Goal: Transaction & Acquisition: Purchase product/service

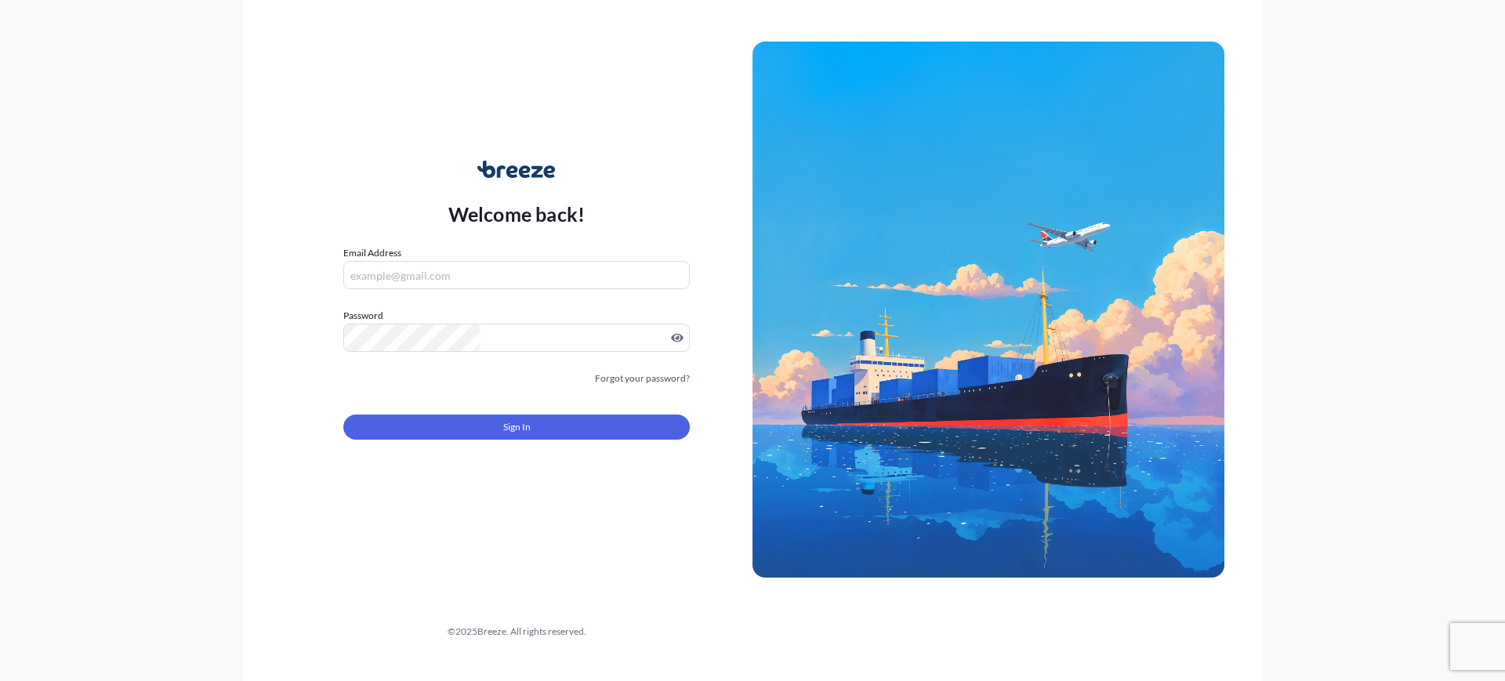
type input "[EMAIL_ADDRESS][DOMAIN_NAME]"
click at [603, 415] on button "Sign In" at bounding box center [516, 427] width 347 height 25
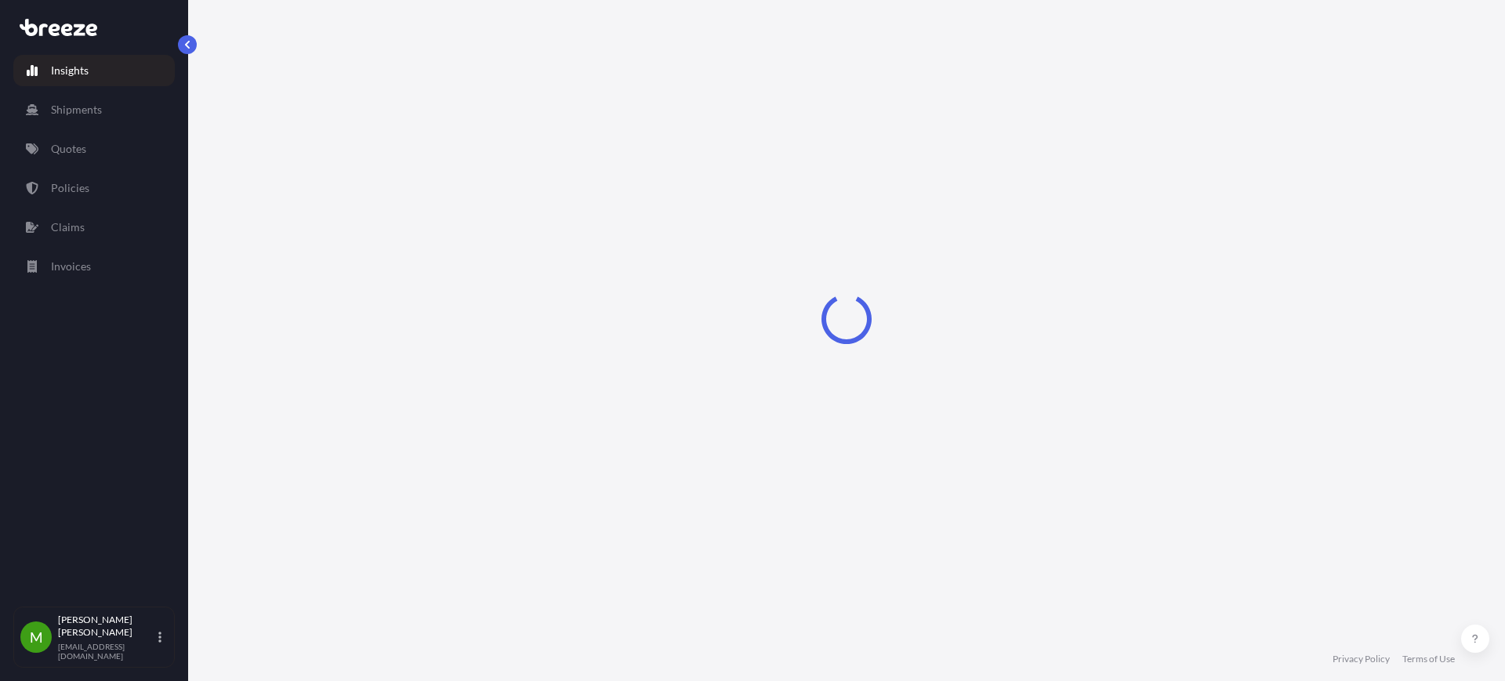
select select "2025"
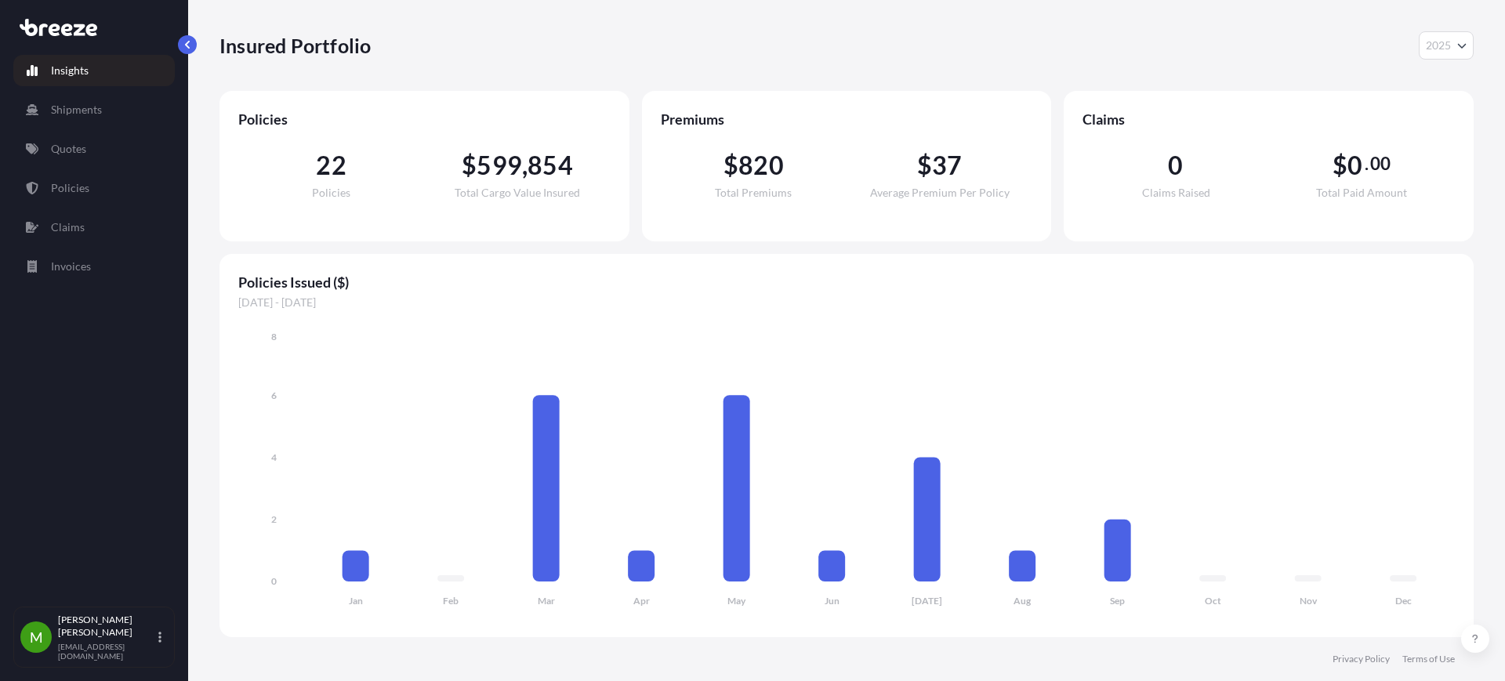
click at [1181, 245] on div "Policies 22 Policies $ 599 , 854 Total Cargo Value Insured Premiums $ 820 Total…" at bounding box center [847, 364] width 1254 height 546
click at [61, 157] on link "Quotes" at bounding box center [93, 148] width 161 height 31
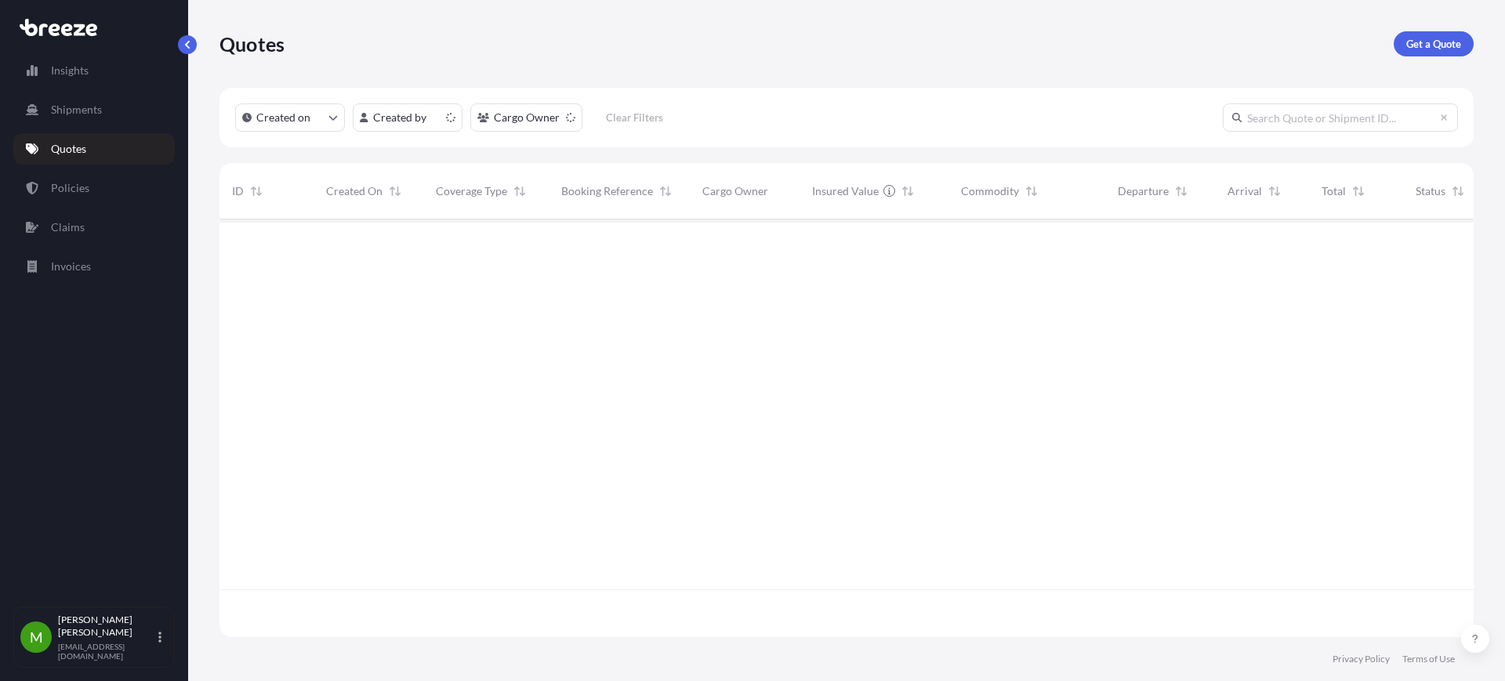
scroll to position [412, 1239]
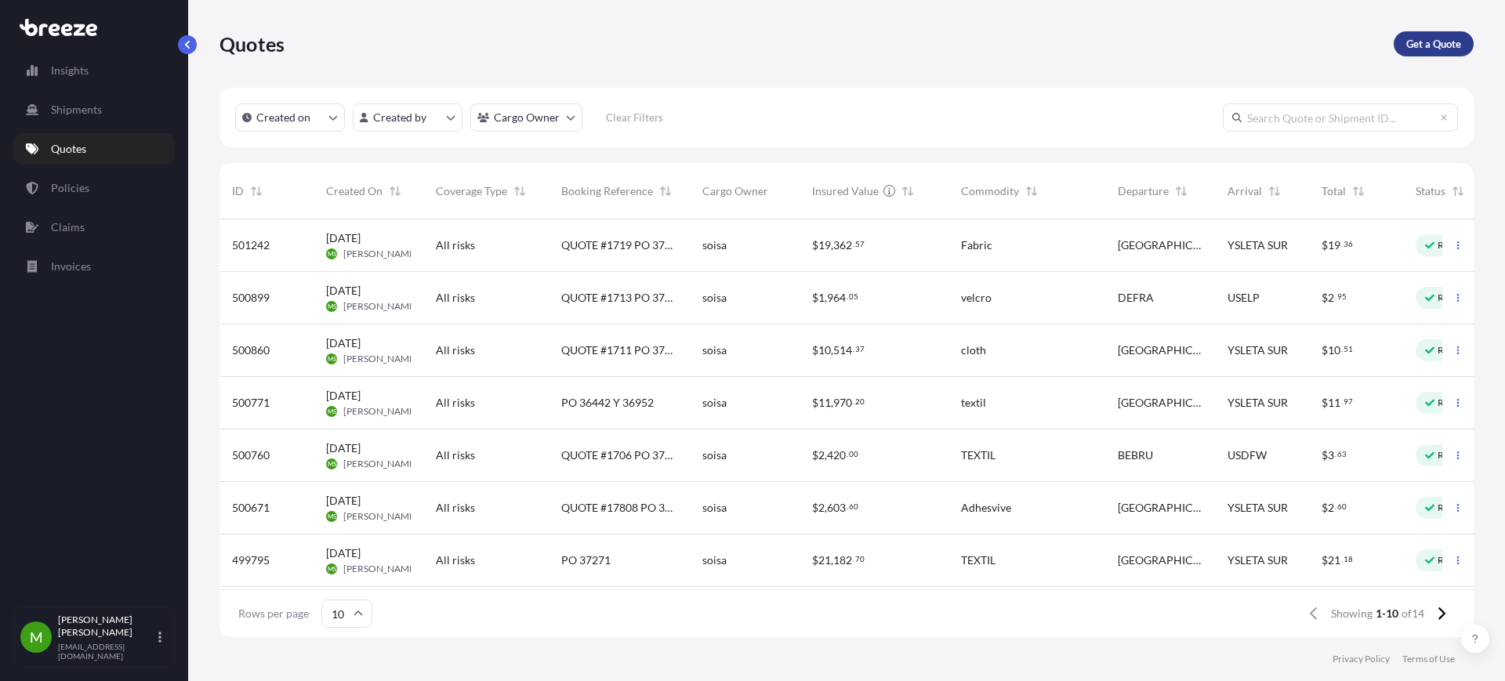
click at [1404, 49] on link "Get a Quote" at bounding box center [1434, 43] width 80 height 25
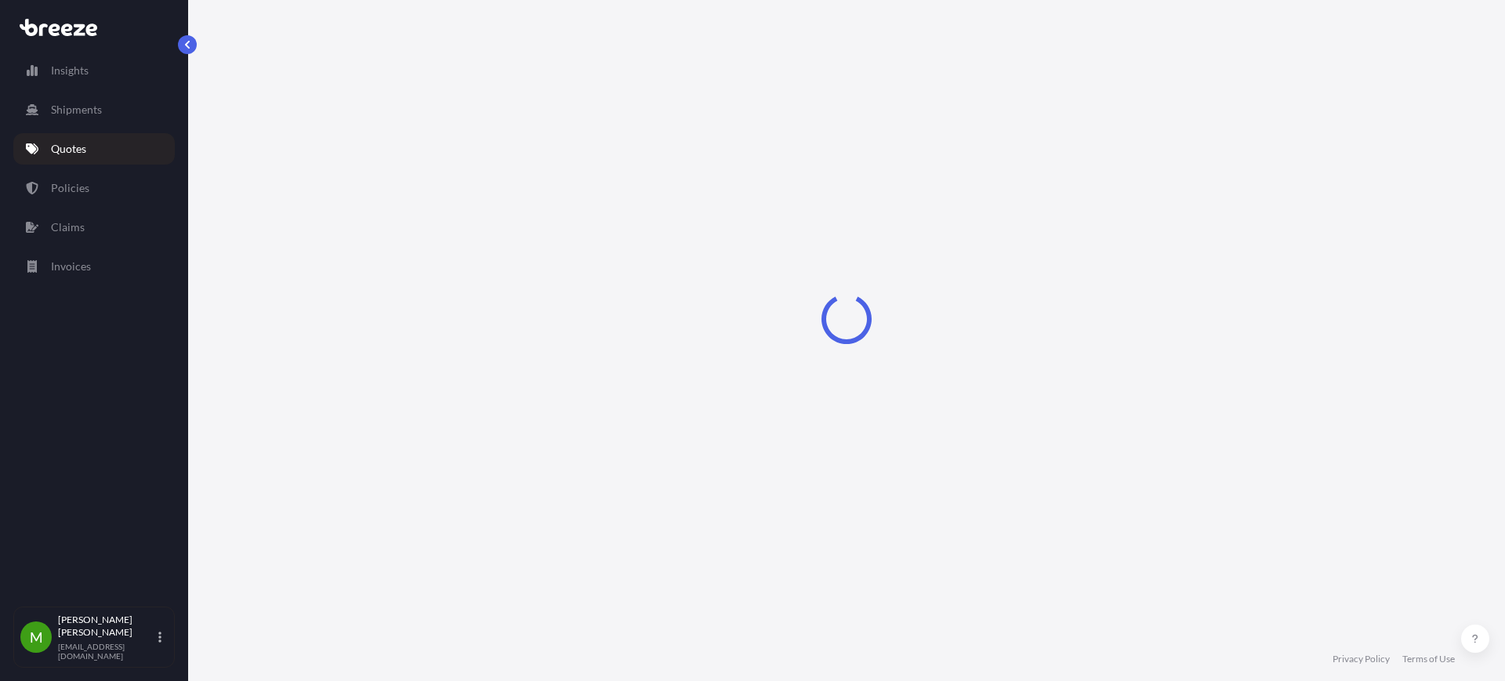
select select "Road"
select select "Sea"
select select "1"
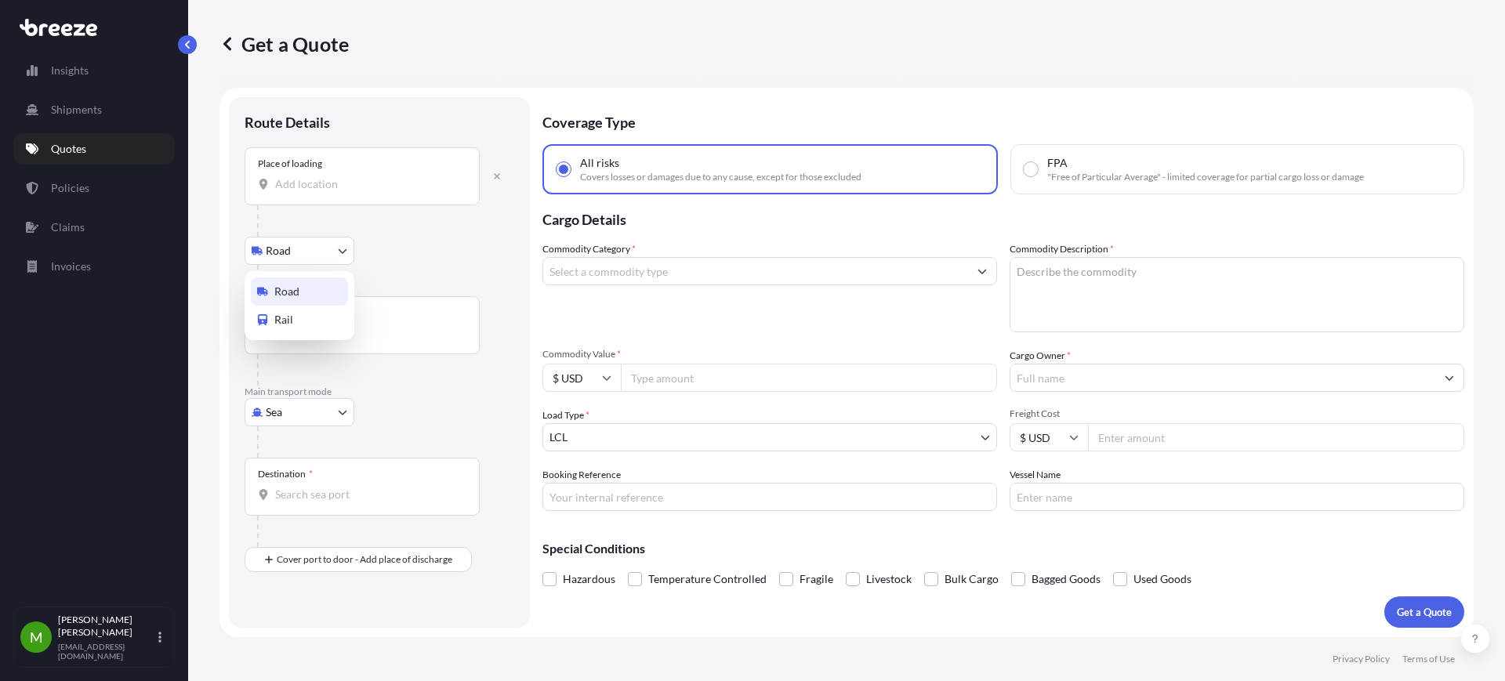
click at [298, 250] on body "Insights Shipments Quotes Policies Claims Invoices M [PERSON_NAME] [EMAIL_ADDRE…" at bounding box center [752, 340] width 1505 height 681
click at [283, 423] on body "Insights Shipments Quotes Policies Claims Invoices M [PERSON_NAME] [EMAIL_ADDRE…" at bounding box center [752, 340] width 1505 height 681
click at [293, 480] on div "Air" at bounding box center [299, 481] width 97 height 28
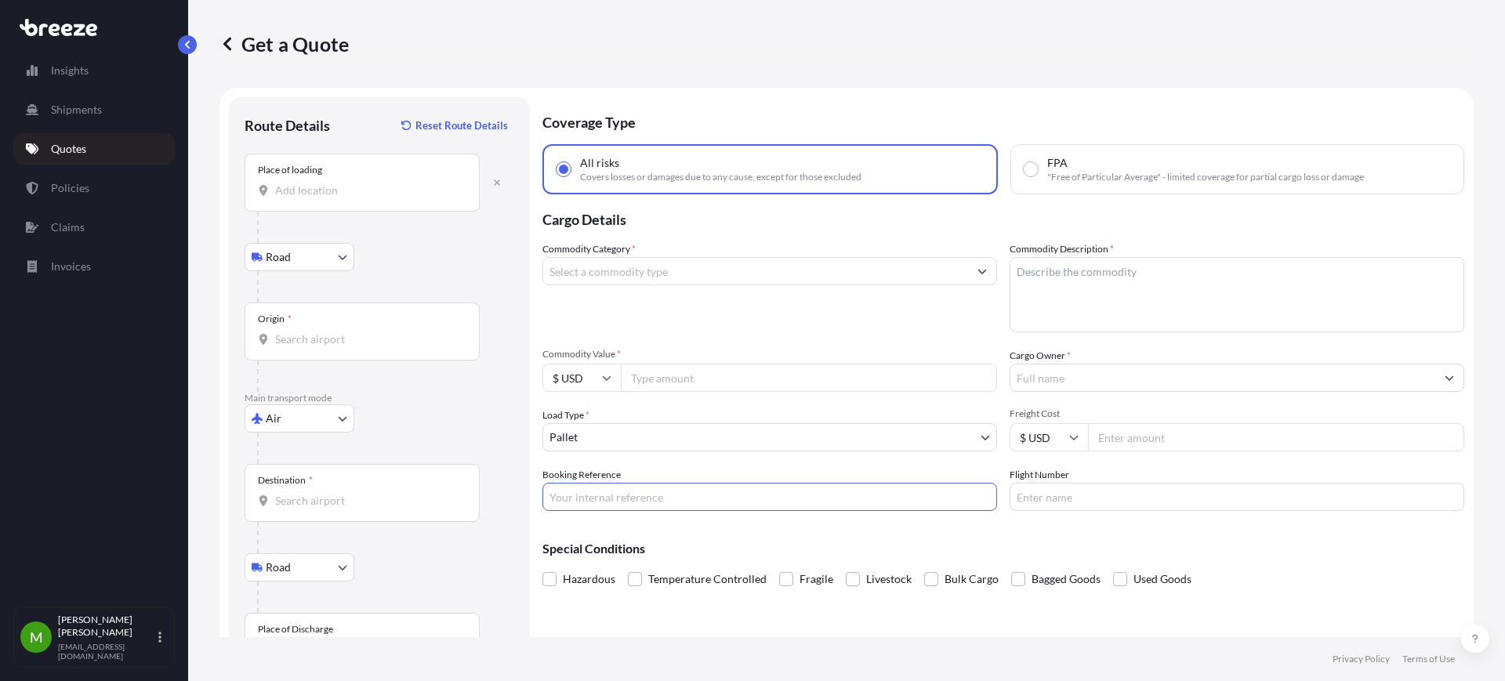
click at [762, 510] on input "Booking Reference" at bounding box center [770, 497] width 455 height 28
paste input "QUOTE #1718 PO´S 37067, 37436, 37497, 37526"
type input "QUOTE #1718 PO´S 37067, 37436, 37497, 37526"
click at [328, 194] on input "Place of loading" at bounding box center [367, 191] width 185 height 16
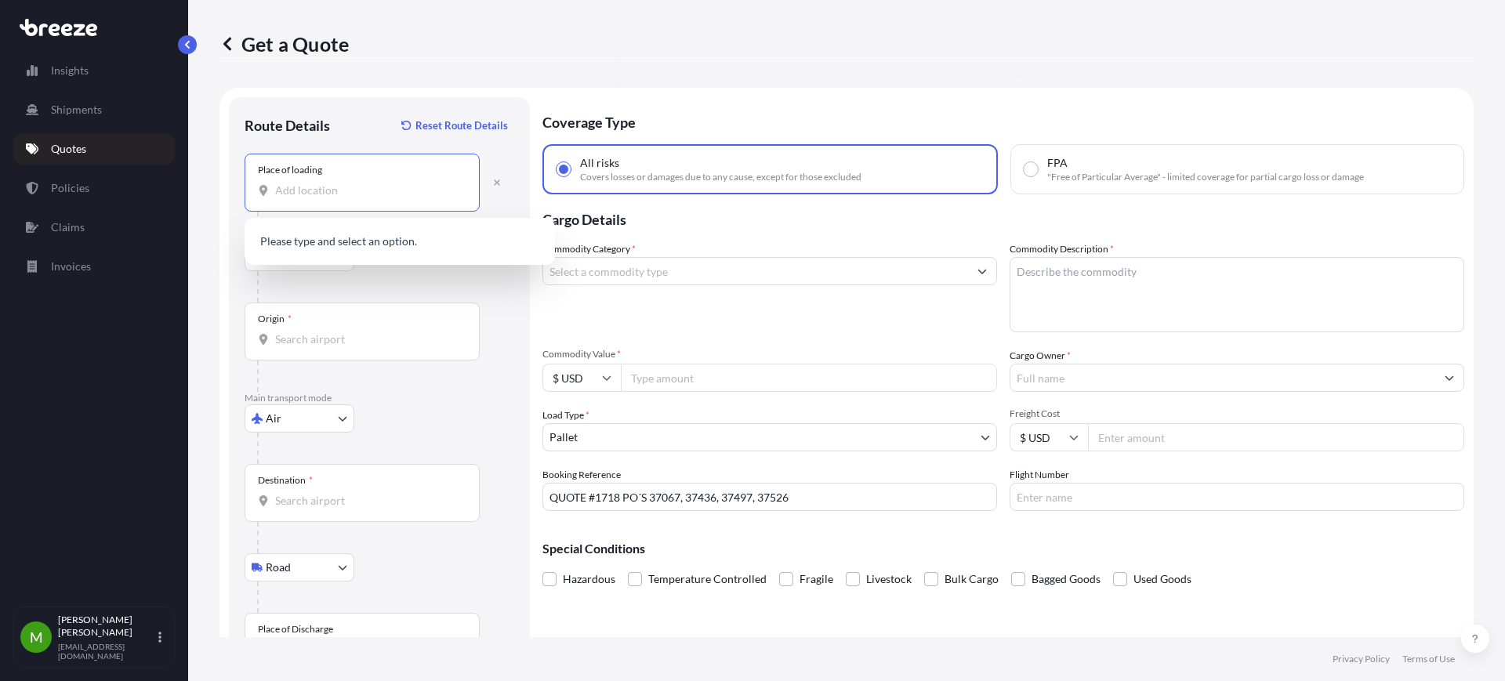
paste input "LS28"
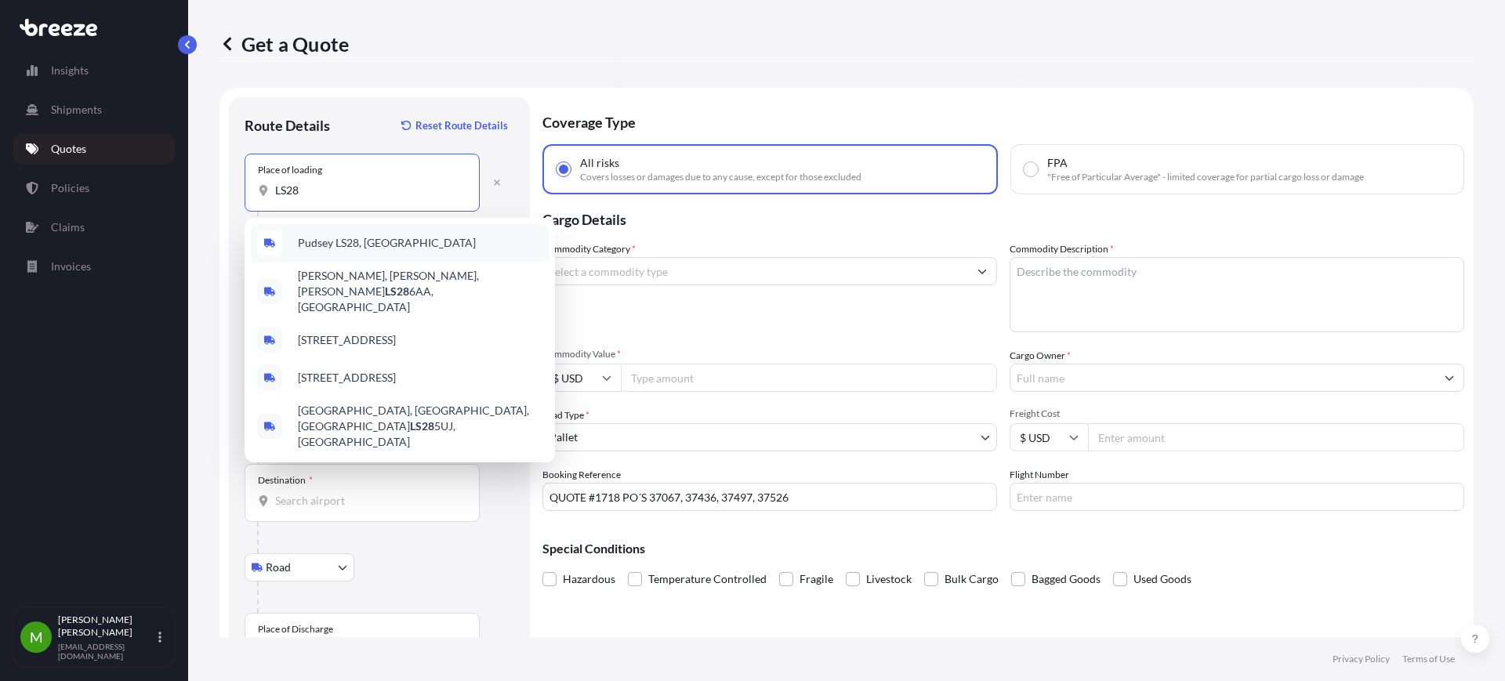
click at [387, 253] on div "Pudsey LS28, [GEOGRAPHIC_DATA]" at bounding box center [400, 243] width 298 height 38
type input "Pudsey LS28, [GEOGRAPHIC_DATA]"
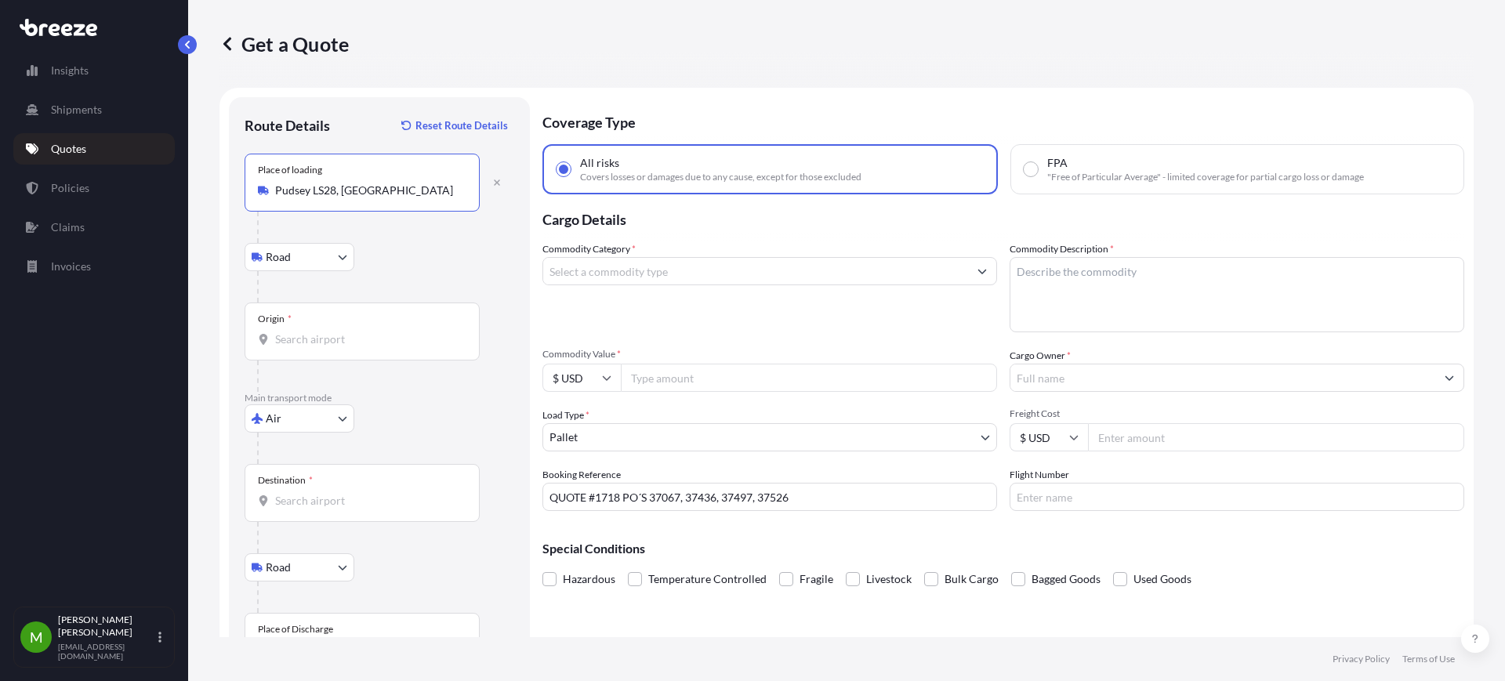
click at [330, 340] on input "Origin *" at bounding box center [367, 340] width 185 height 16
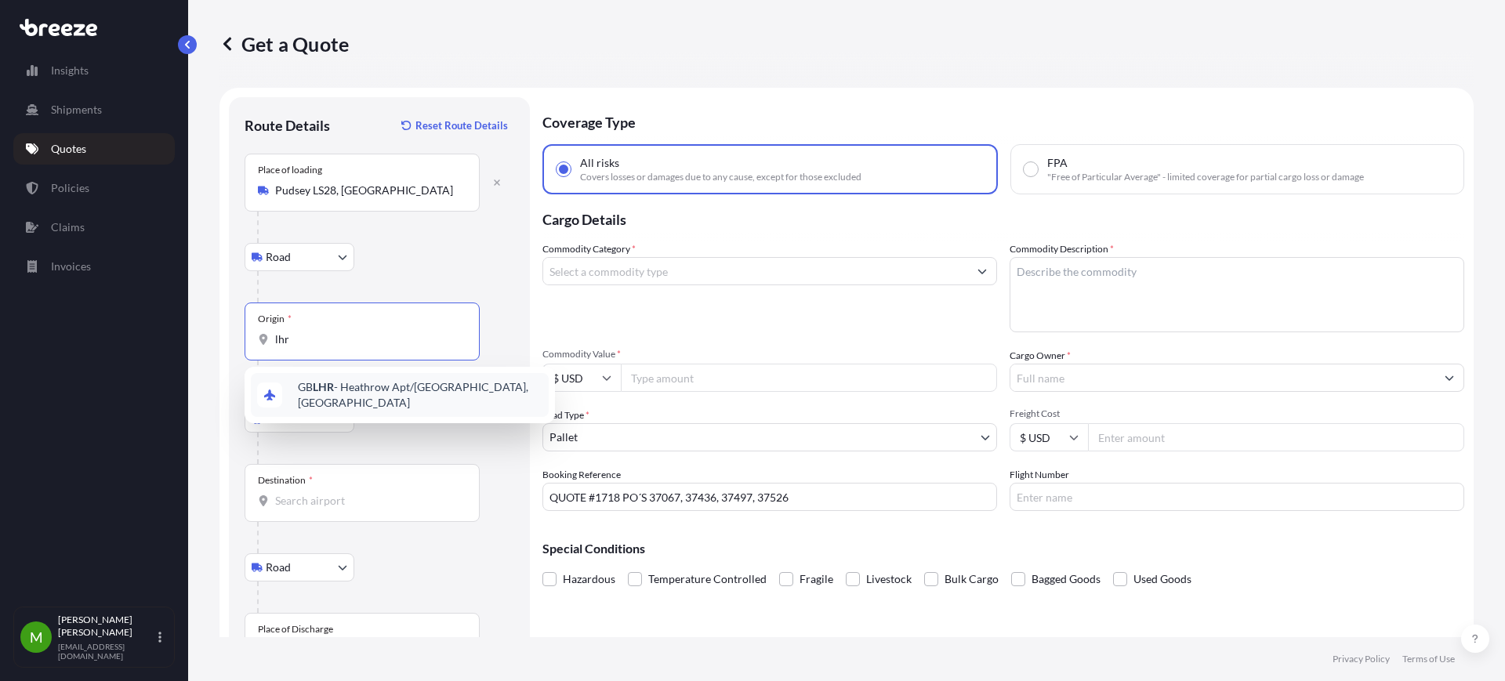
click at [339, 395] on span "GB LHR - Heathrow Apt/[GEOGRAPHIC_DATA], [GEOGRAPHIC_DATA]" at bounding box center [420, 394] width 245 height 31
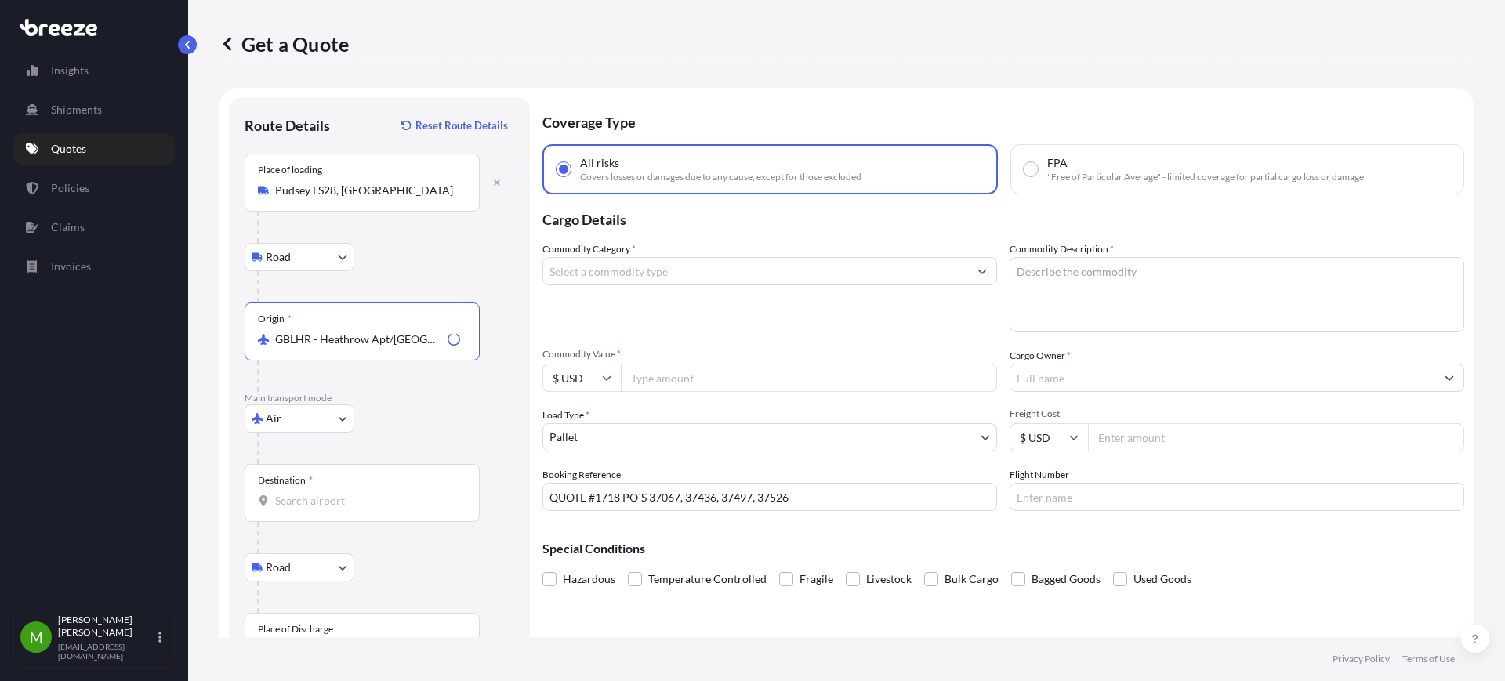
type input "GBLHR - Heathrow Apt/[GEOGRAPHIC_DATA], [GEOGRAPHIC_DATA]"
click at [347, 485] on div "Destination *" at bounding box center [362, 493] width 235 height 58
click at [347, 493] on input "Destination *" at bounding box center [367, 501] width 185 height 16
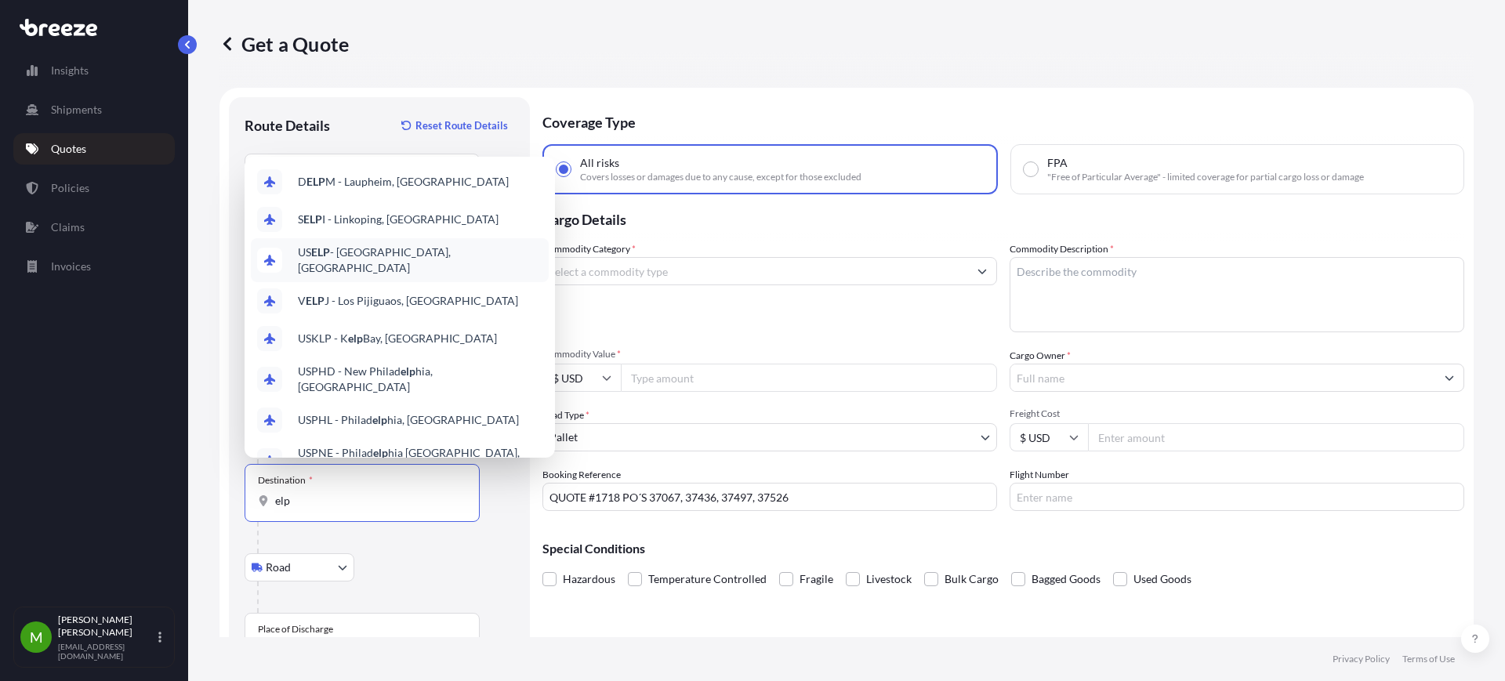
click at [386, 263] on span "US ELP - [GEOGRAPHIC_DATA], [GEOGRAPHIC_DATA]" at bounding box center [420, 260] width 245 height 31
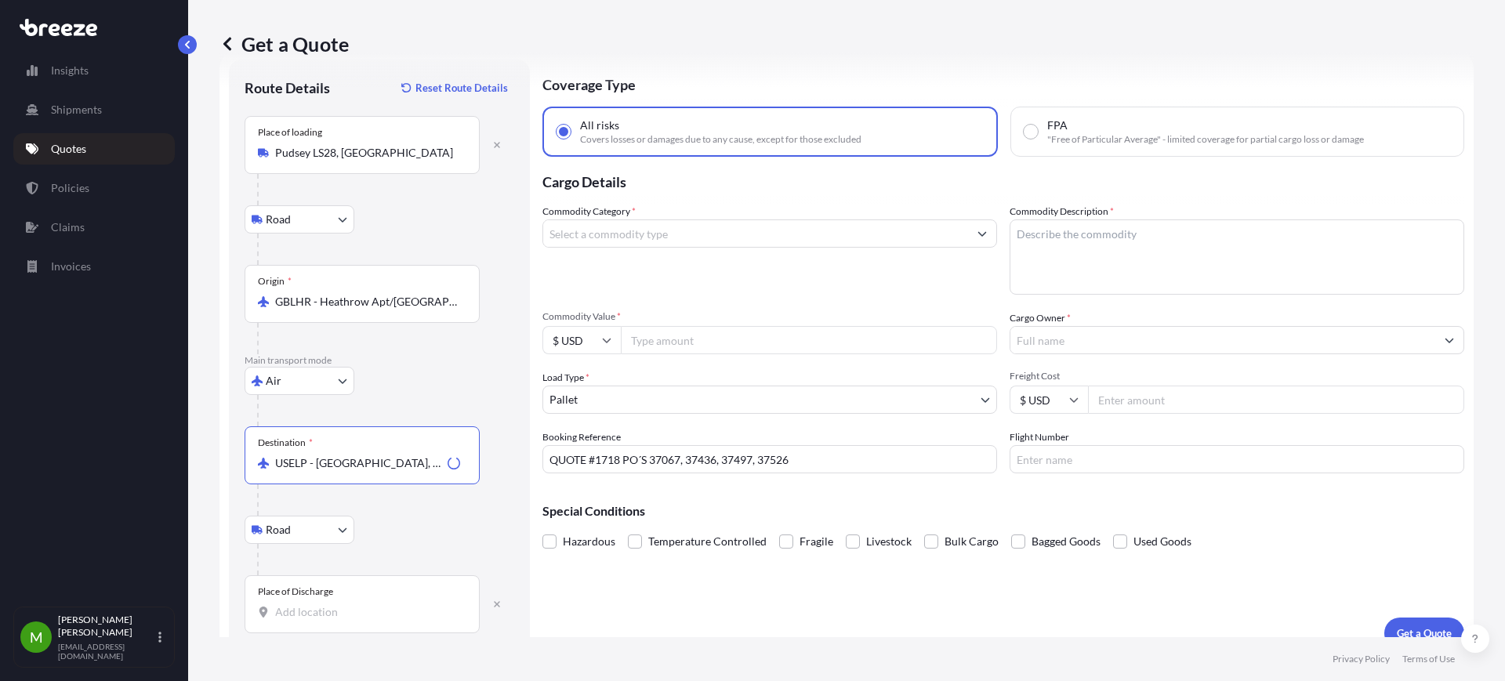
scroll to position [59, 0]
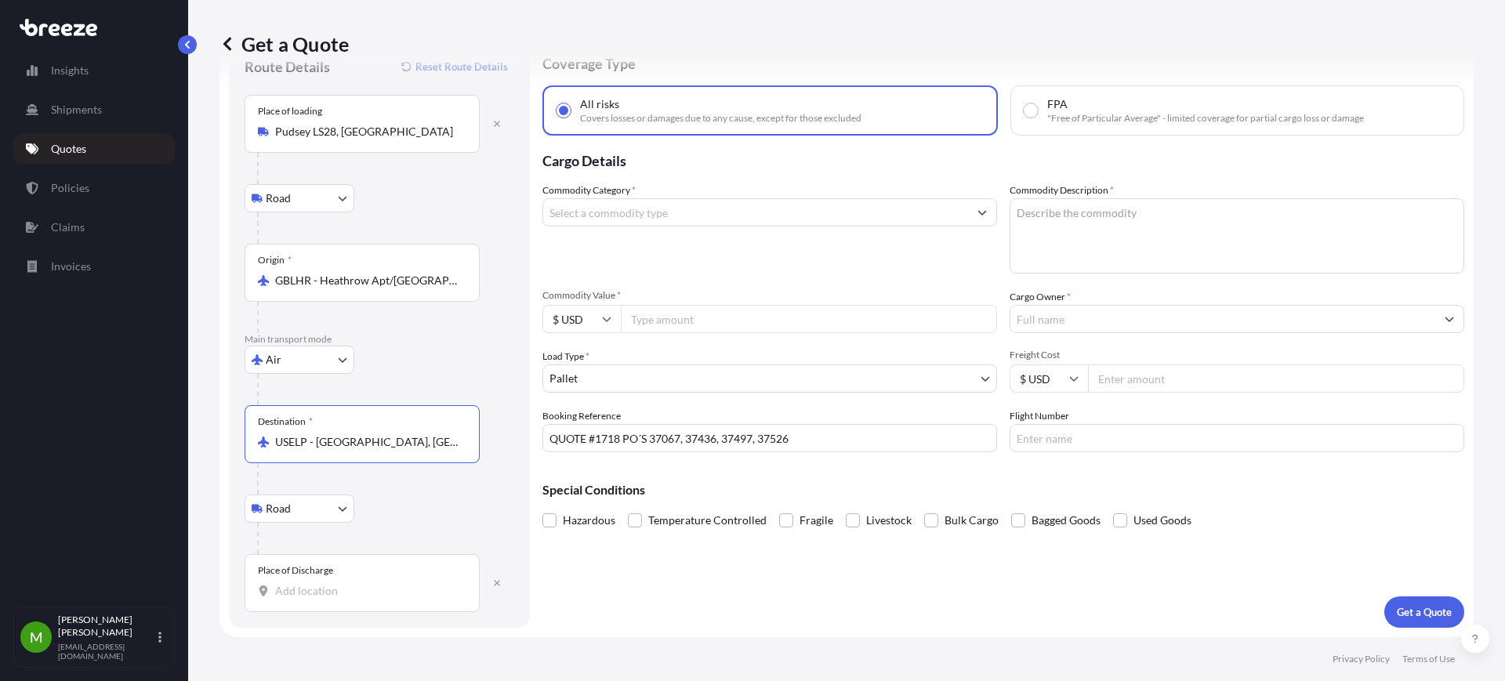
type input "USELP - [GEOGRAPHIC_DATA], [GEOGRAPHIC_DATA]"
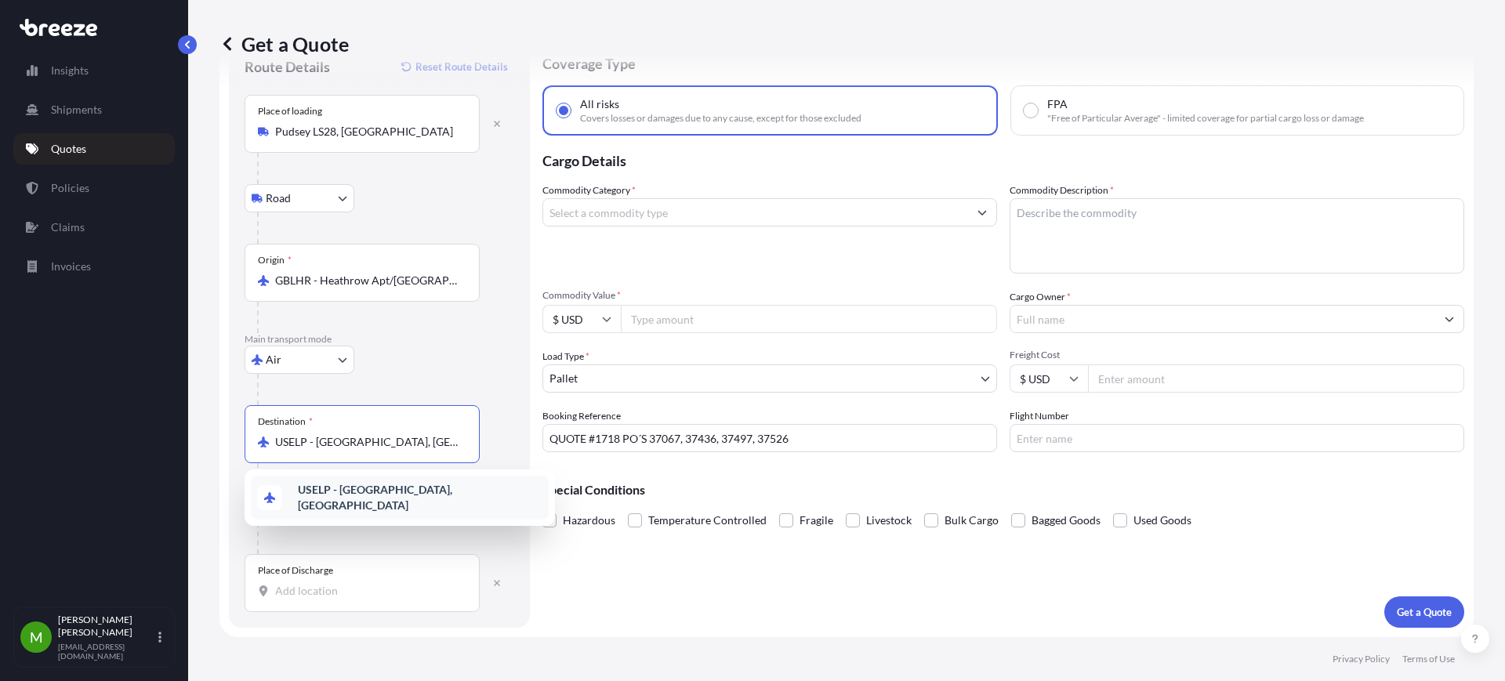
click at [358, 492] on b "USELP - [GEOGRAPHIC_DATA], [GEOGRAPHIC_DATA]" at bounding box center [375, 497] width 154 height 29
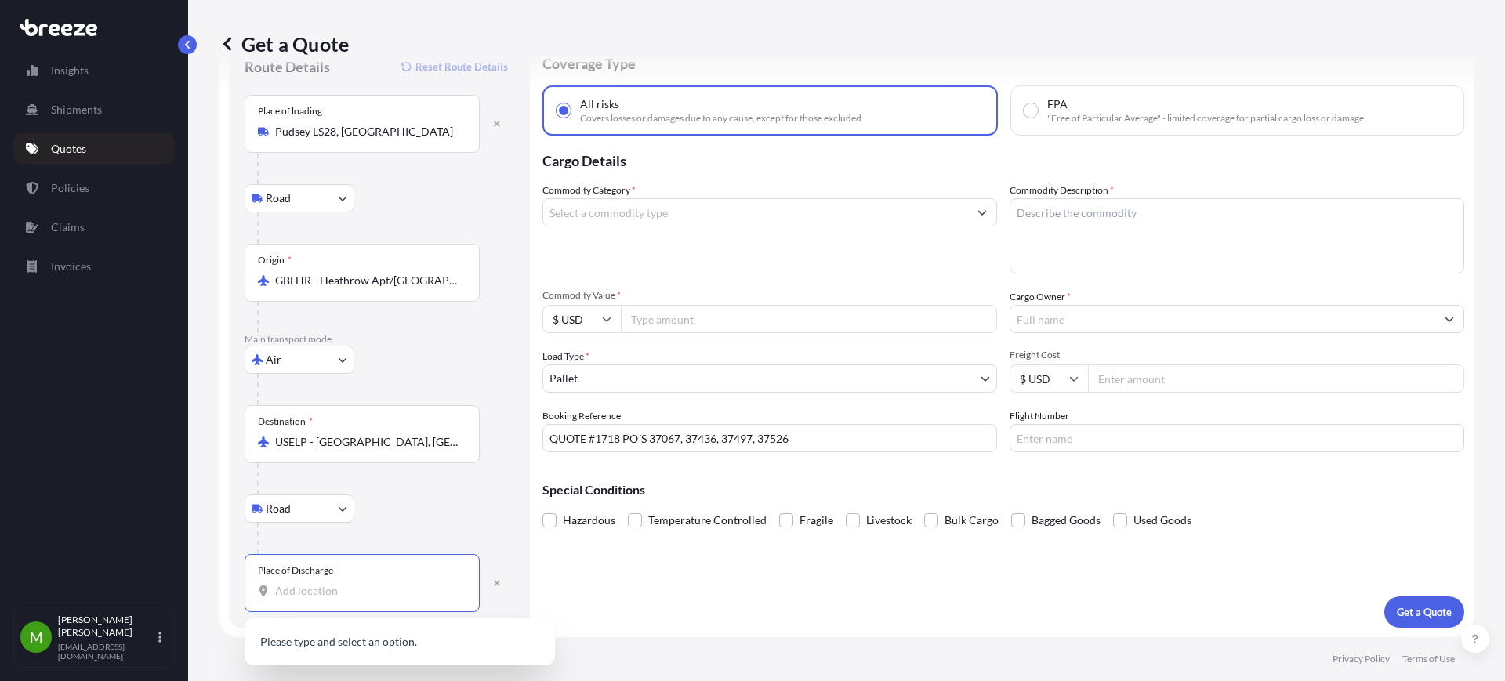
click at [325, 585] on input "Place of Discharge" at bounding box center [367, 591] width 185 height 16
paste input "79927"
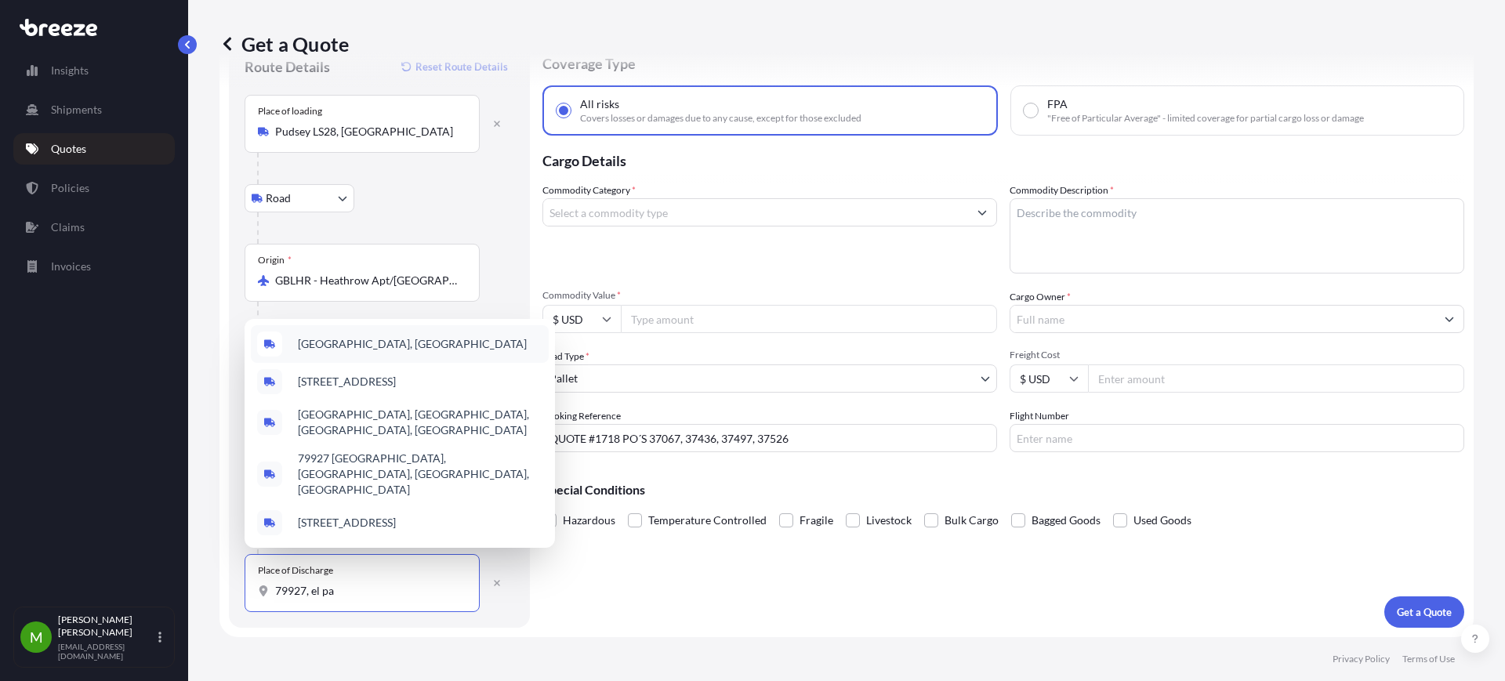
click at [387, 352] on span "[GEOGRAPHIC_DATA], [GEOGRAPHIC_DATA]" at bounding box center [412, 344] width 229 height 16
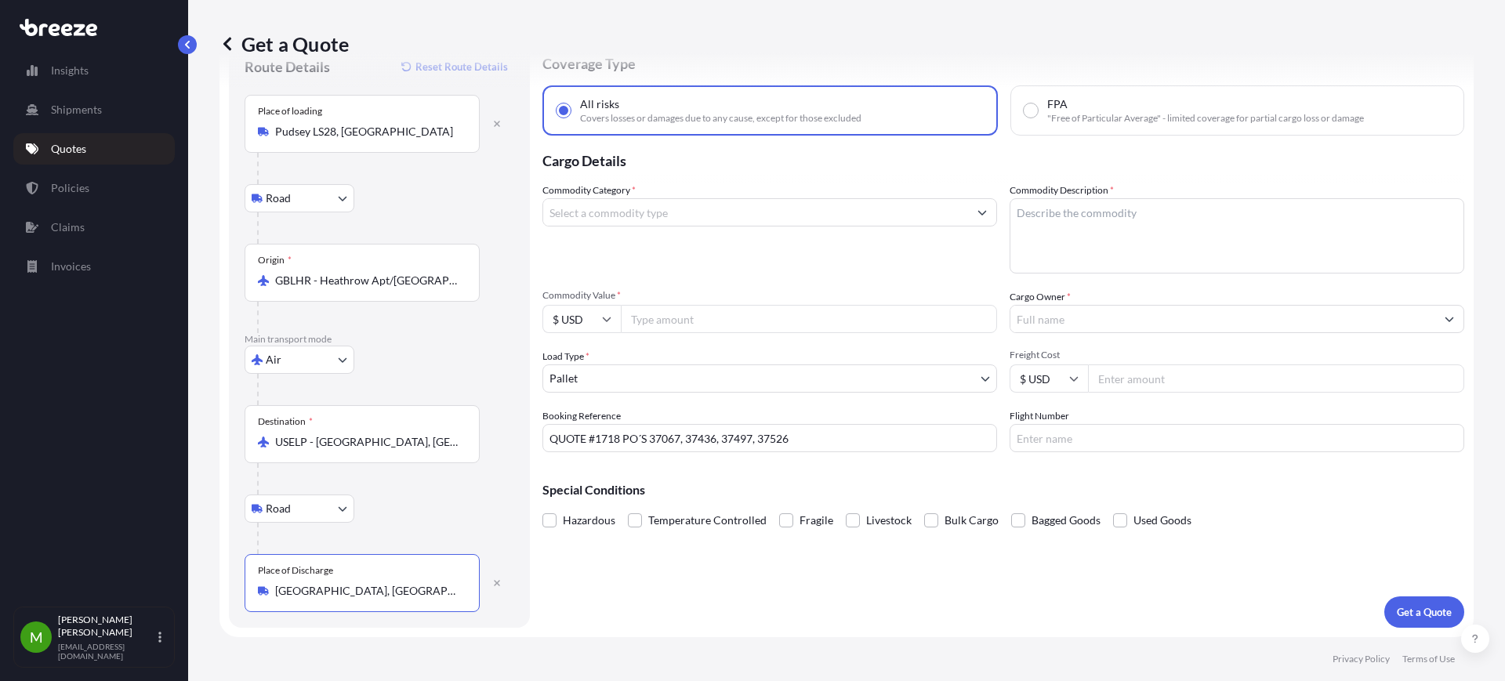
type input "[GEOGRAPHIC_DATA], [GEOGRAPHIC_DATA]"
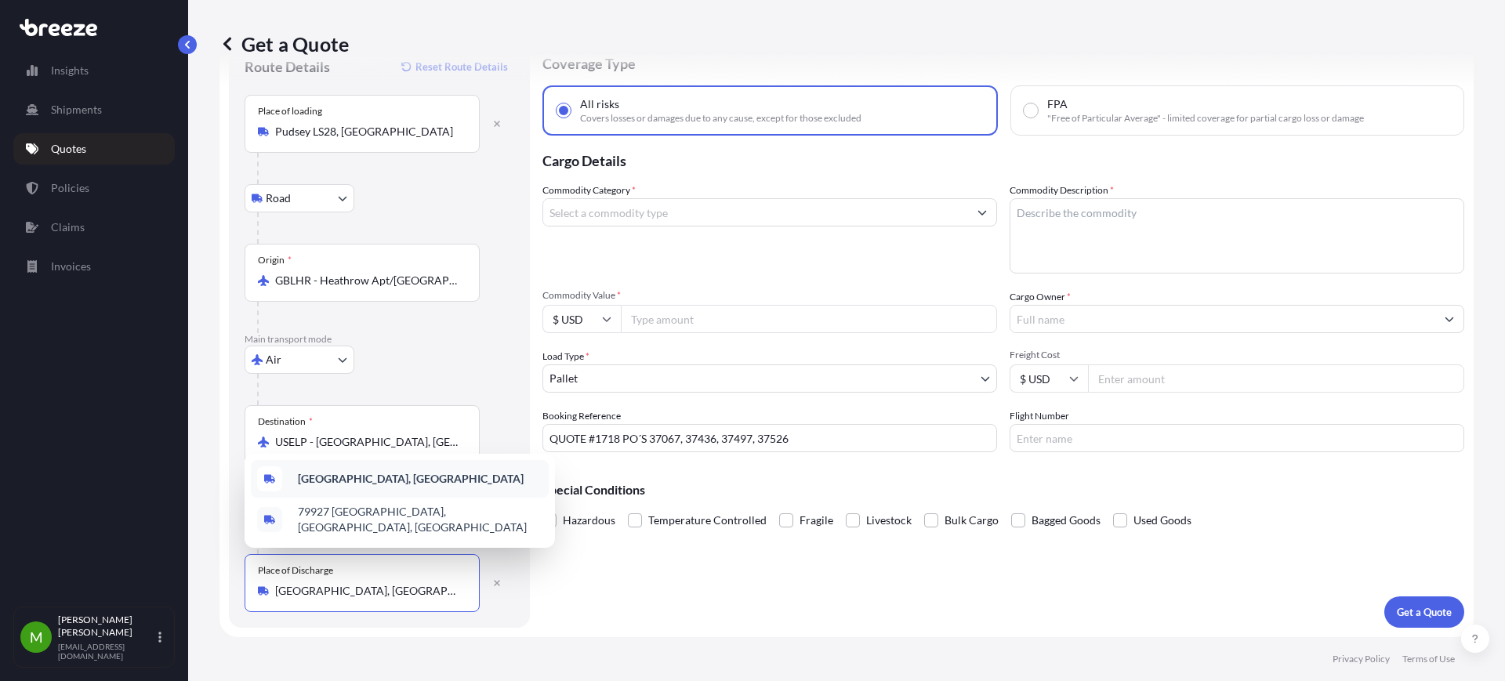
click at [366, 485] on b "[GEOGRAPHIC_DATA], [GEOGRAPHIC_DATA]" at bounding box center [411, 478] width 226 height 13
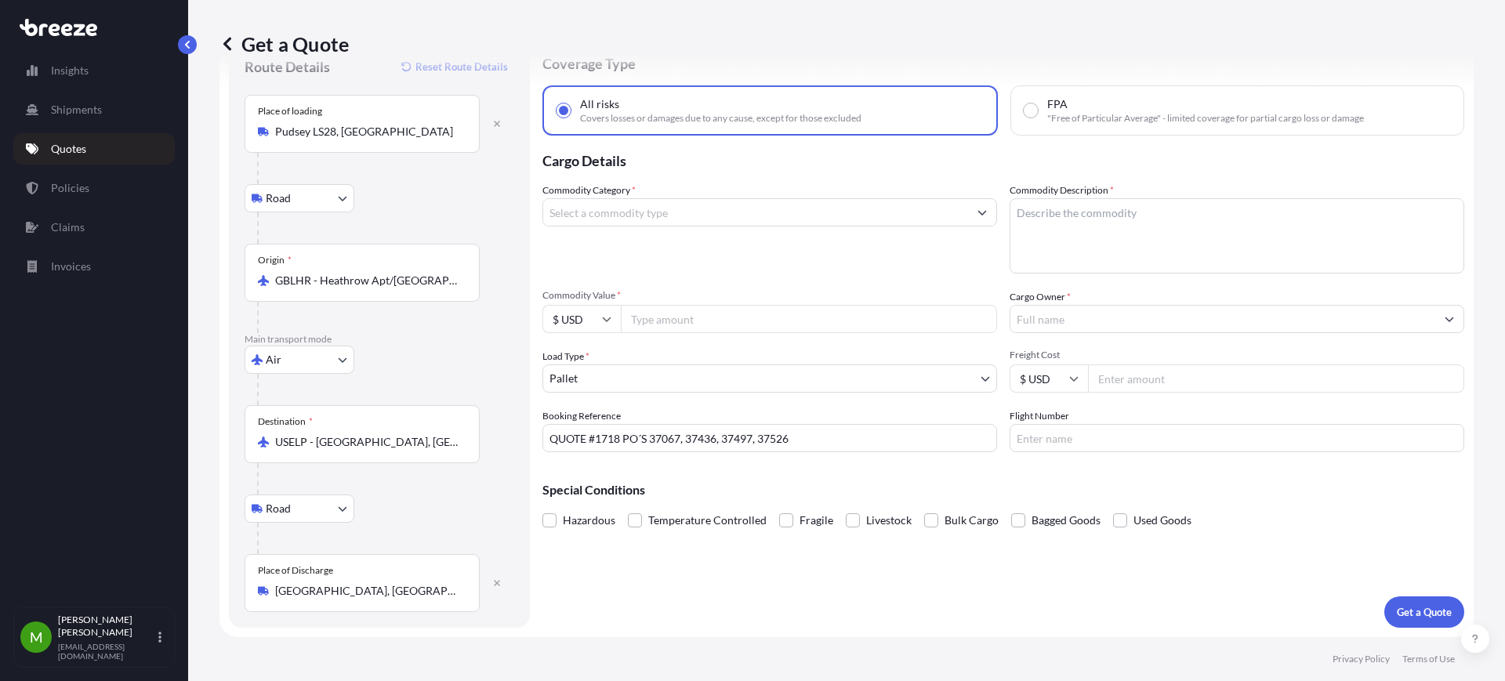
click at [748, 612] on div "Coverage Type All risks Covers losses or damages due to any cause, except for t…" at bounding box center [1004, 333] width 922 height 590
click at [662, 329] on input "Commodity Value *" at bounding box center [809, 319] width 376 height 28
type input "15228"
click at [1096, 319] on input "Cargo Owner *" at bounding box center [1223, 319] width 425 height 28
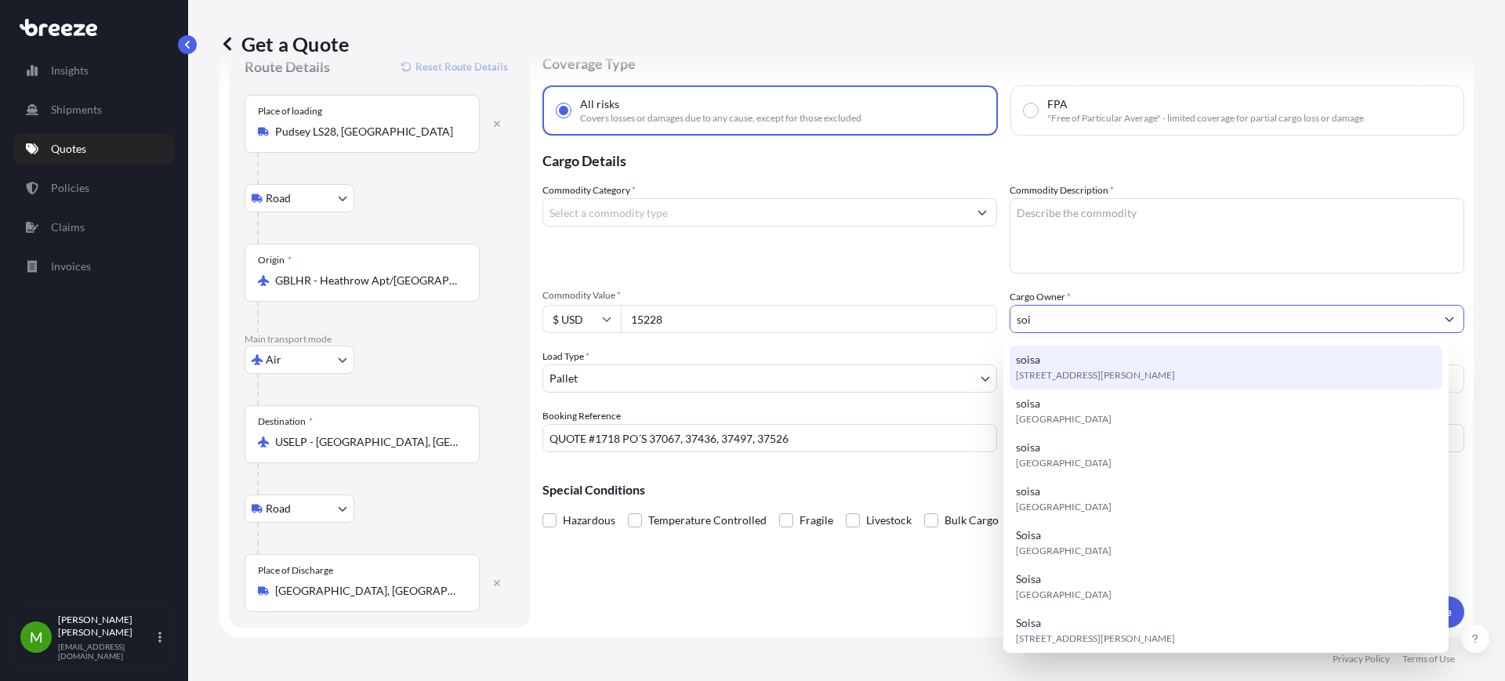
click at [1080, 374] on span "[STREET_ADDRESS][PERSON_NAME]" at bounding box center [1095, 376] width 159 height 16
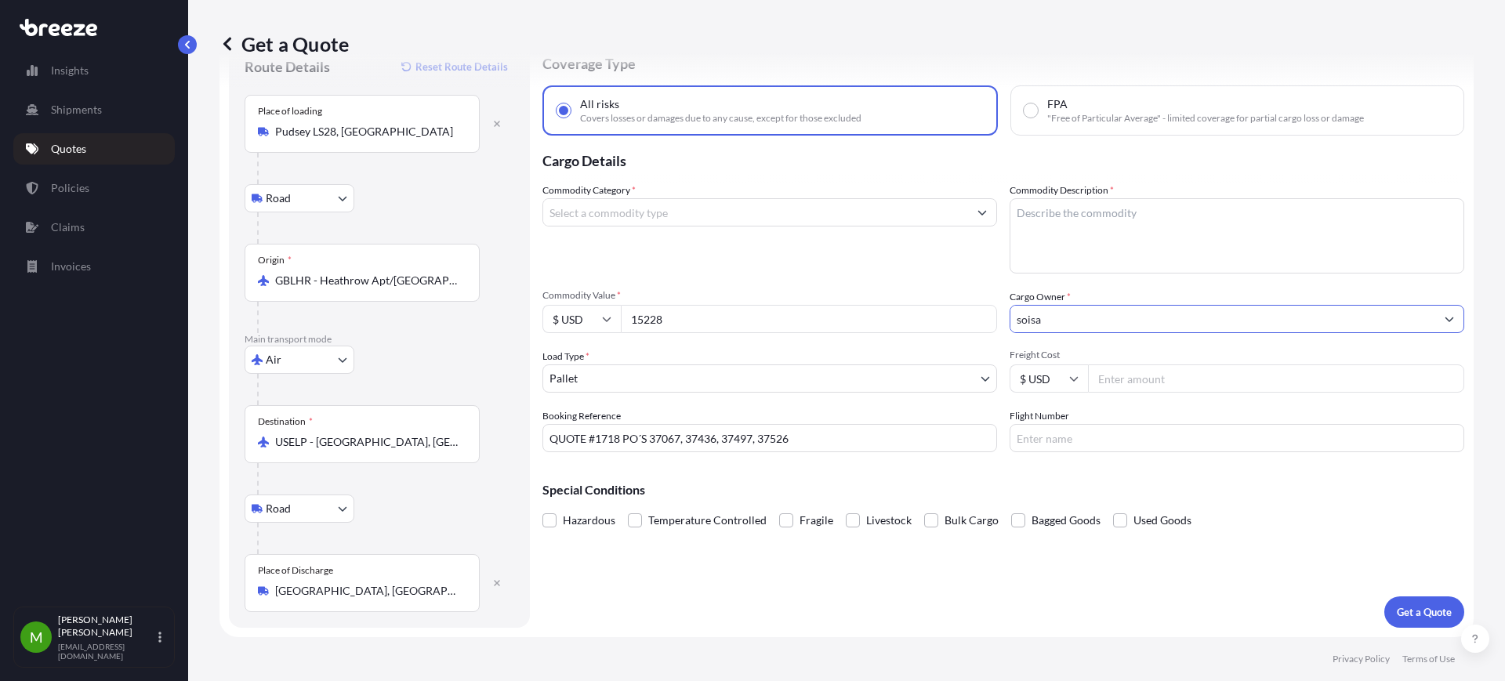
type input "soisa"
click at [1142, 391] on input "Freight Cost" at bounding box center [1276, 379] width 376 height 28
type input "1700"
click at [1153, 215] on textarea "Commodity Description *" at bounding box center [1237, 235] width 455 height 75
click at [598, 202] on input "Commodity Category *" at bounding box center [755, 212] width 425 height 28
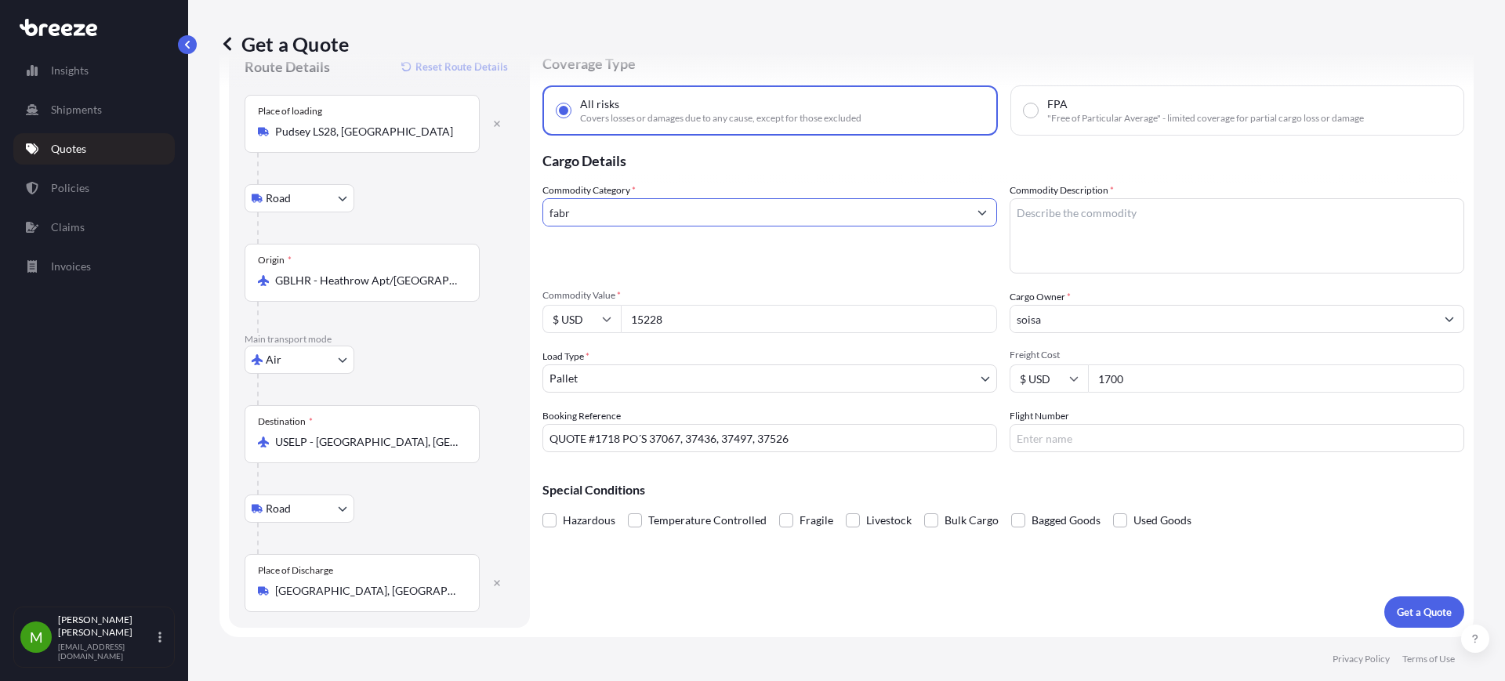
click at [607, 202] on input "fabr" at bounding box center [755, 212] width 425 height 28
click at [647, 216] on input "fabr" at bounding box center [755, 212] width 425 height 28
click at [641, 241] on div "Commodity Category * fabr" at bounding box center [770, 228] width 455 height 91
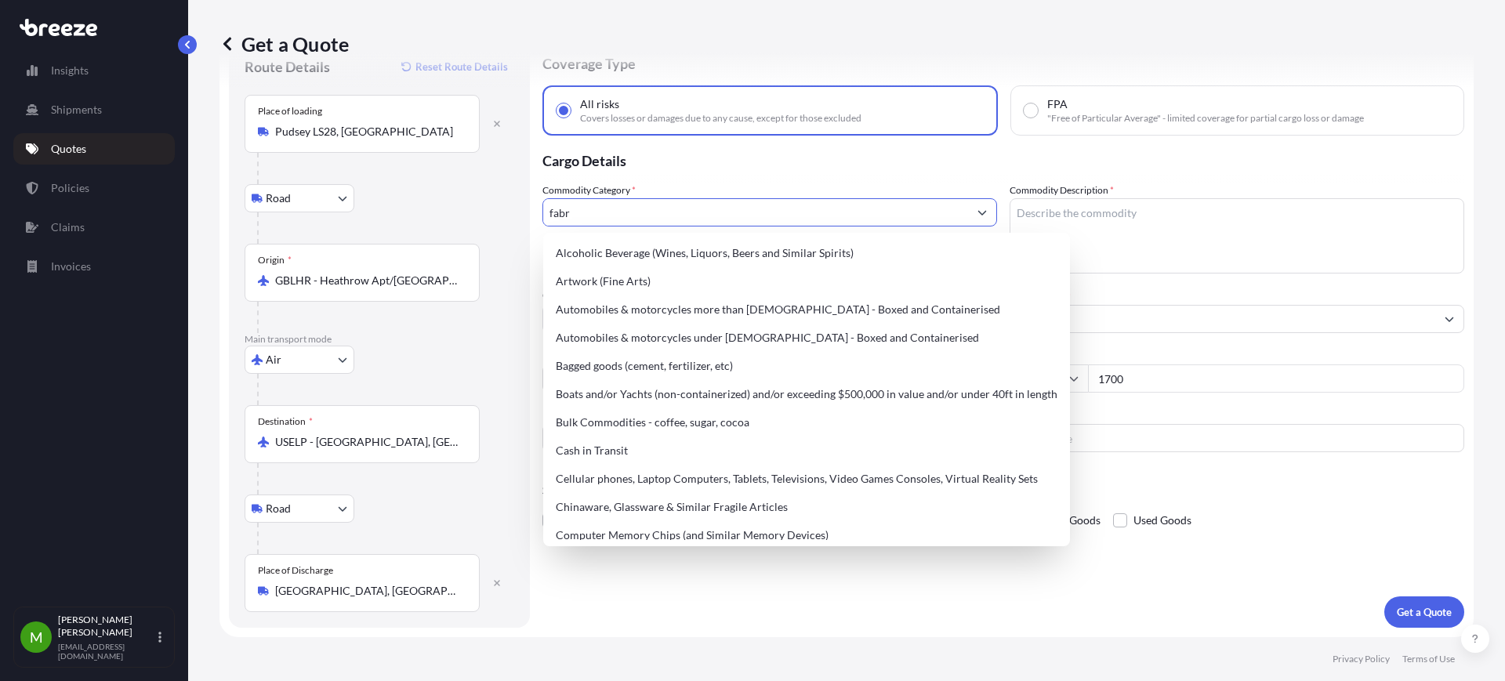
drag, startPoint x: 582, startPoint y: 216, endPoint x: 516, endPoint y: 209, distance: 67.0
click at [516, 209] on form "Route Details Reset Route Details Place of loading Pudsey LS28, UK Road Road Ra…" at bounding box center [847, 333] width 1254 height 608
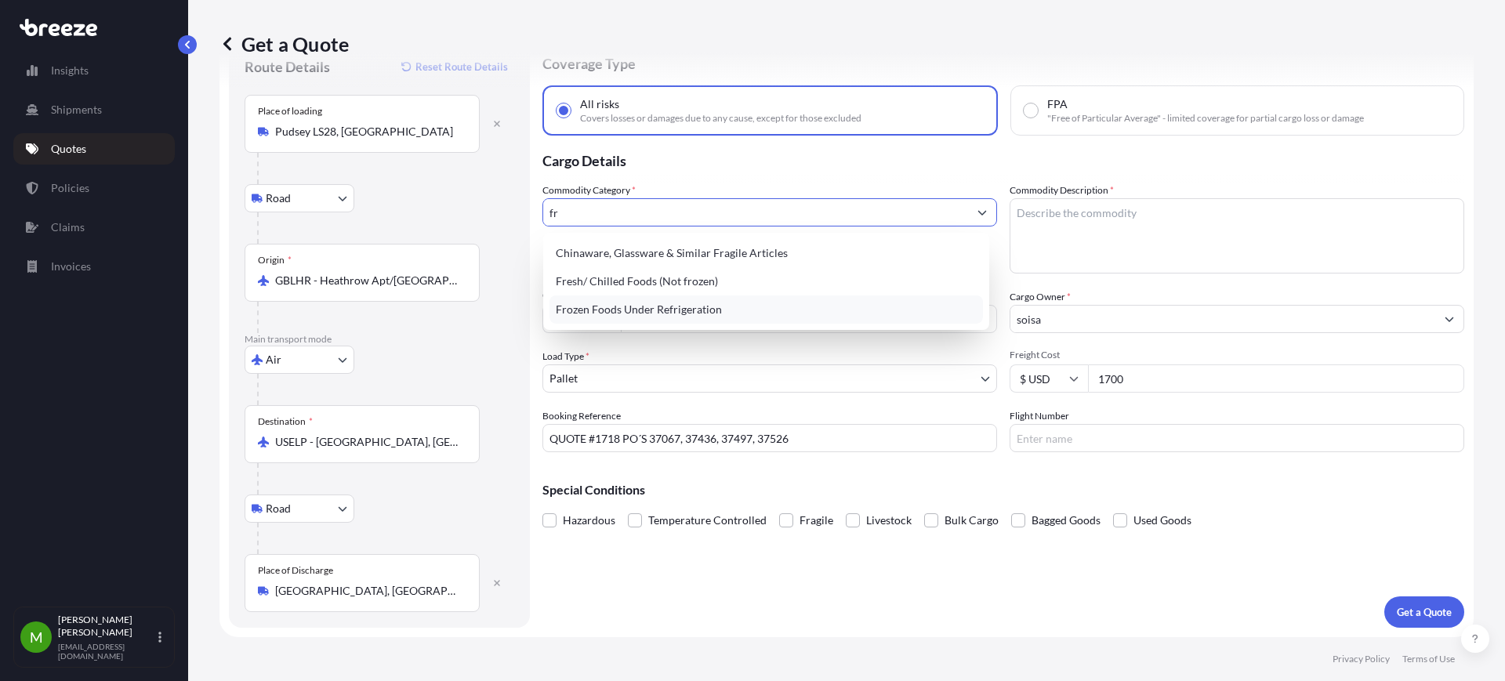
type input "f"
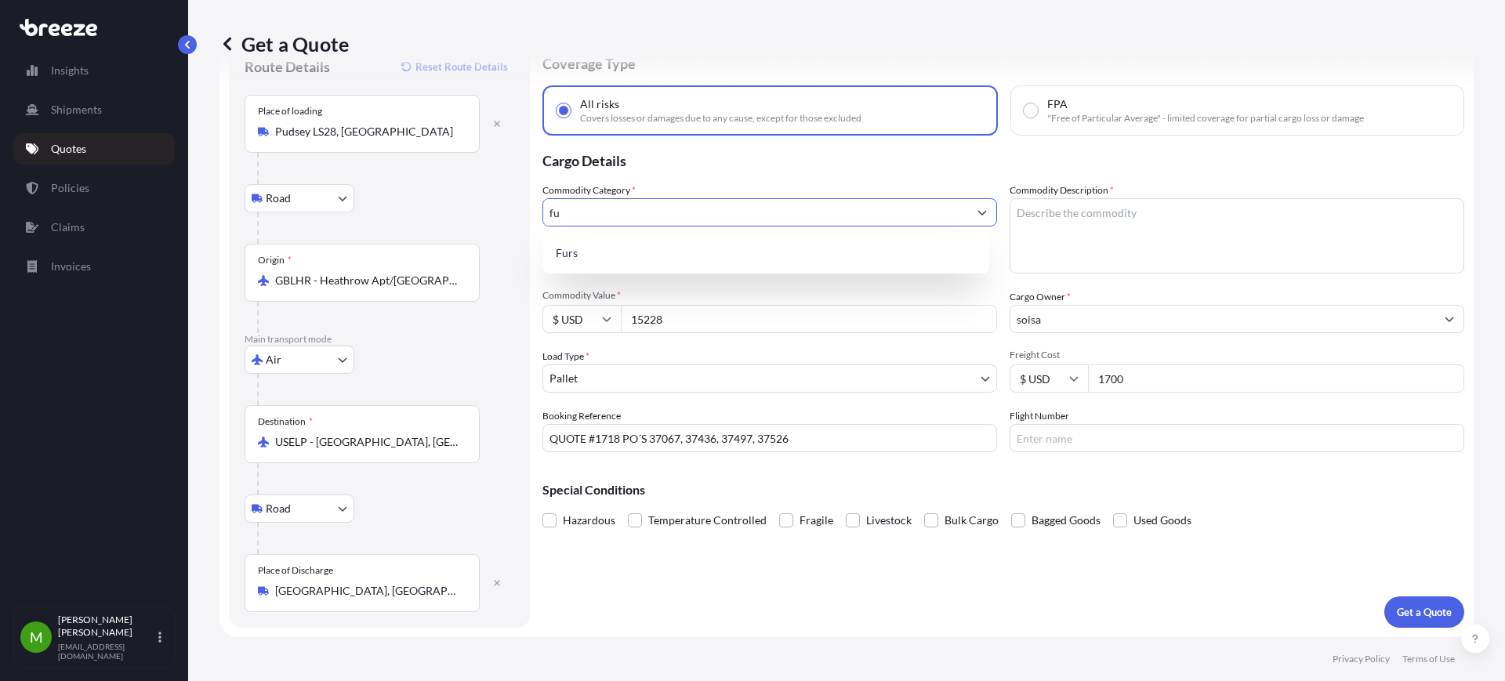
type input "f"
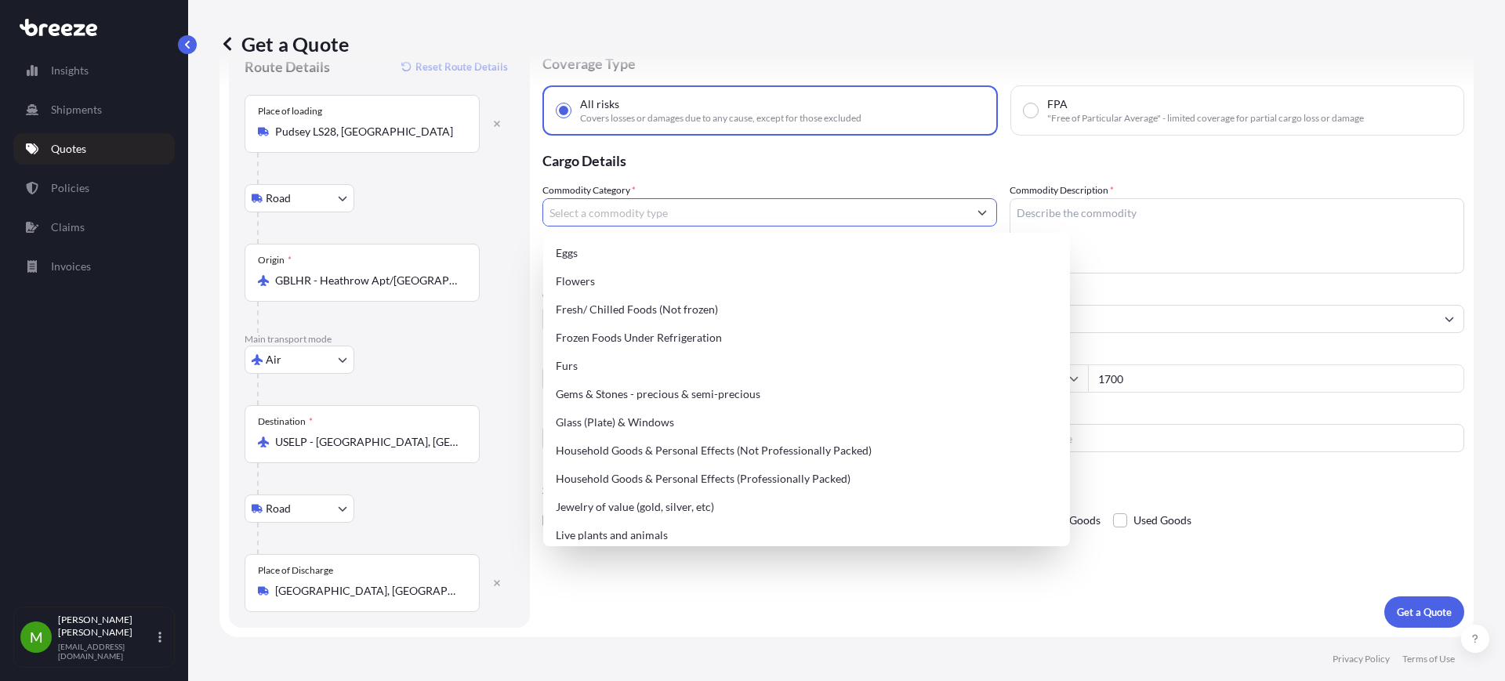
scroll to position [365, 0]
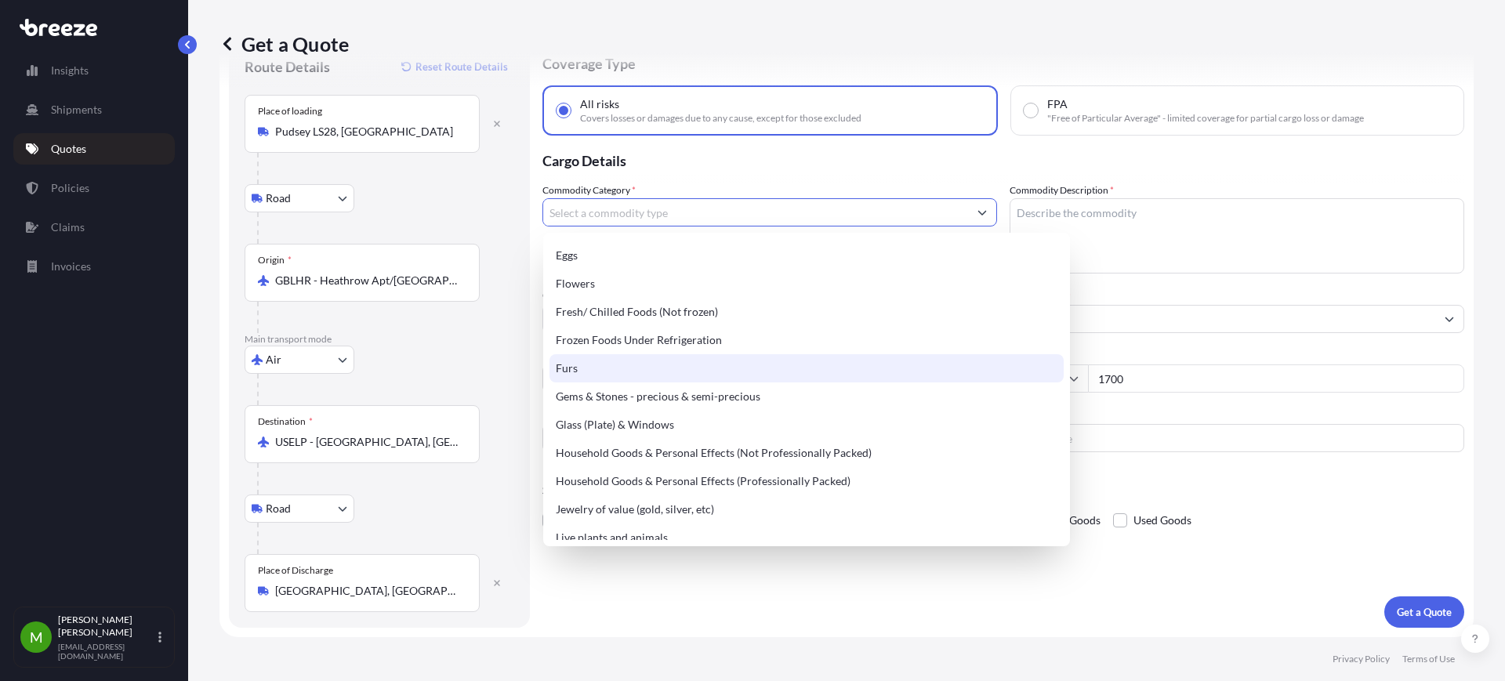
click at [636, 370] on div "Furs" at bounding box center [807, 368] width 514 height 28
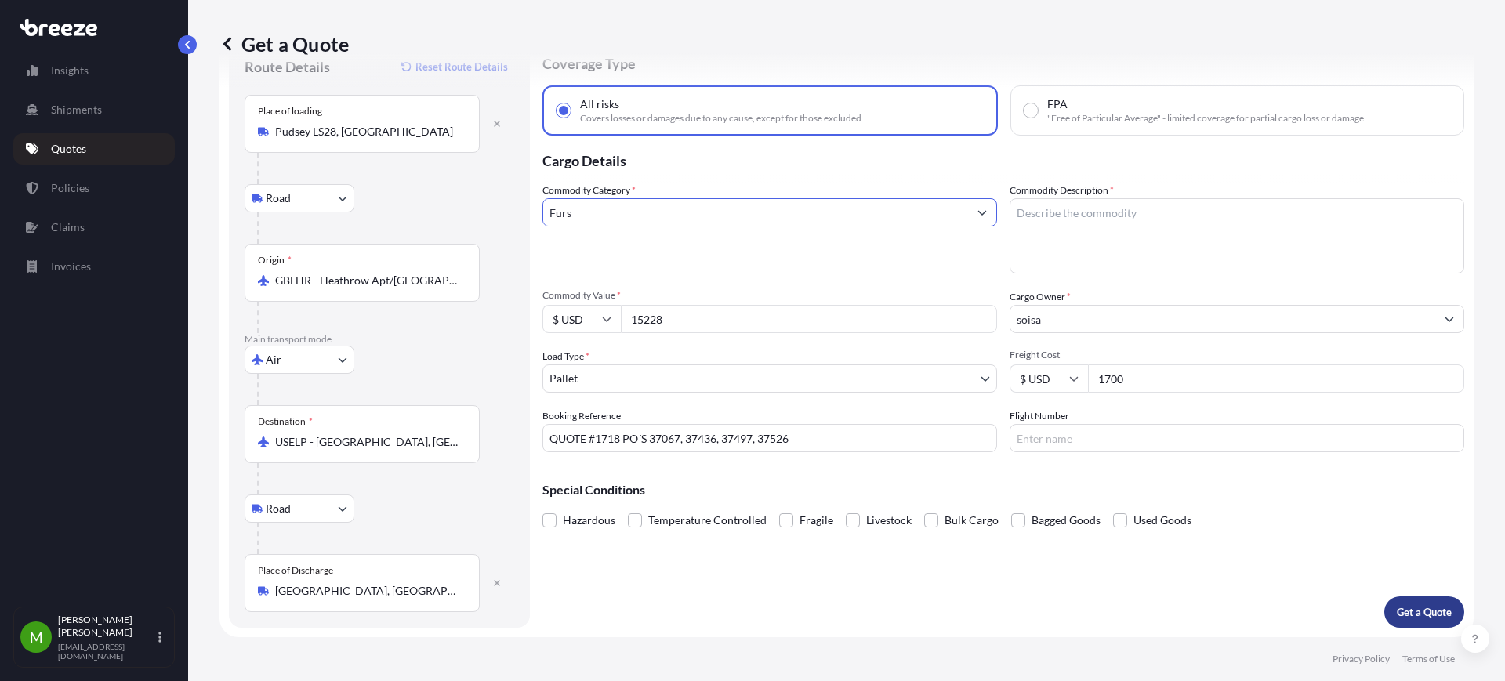
type input "Furs"
click at [1397, 605] on p "Get a Quote" at bounding box center [1424, 612] width 55 height 16
click at [1094, 234] on textarea "Commodity Description *" at bounding box center [1237, 235] width 455 height 75
type textarea "fabric"
click at [608, 210] on input "Furs" at bounding box center [755, 212] width 425 height 28
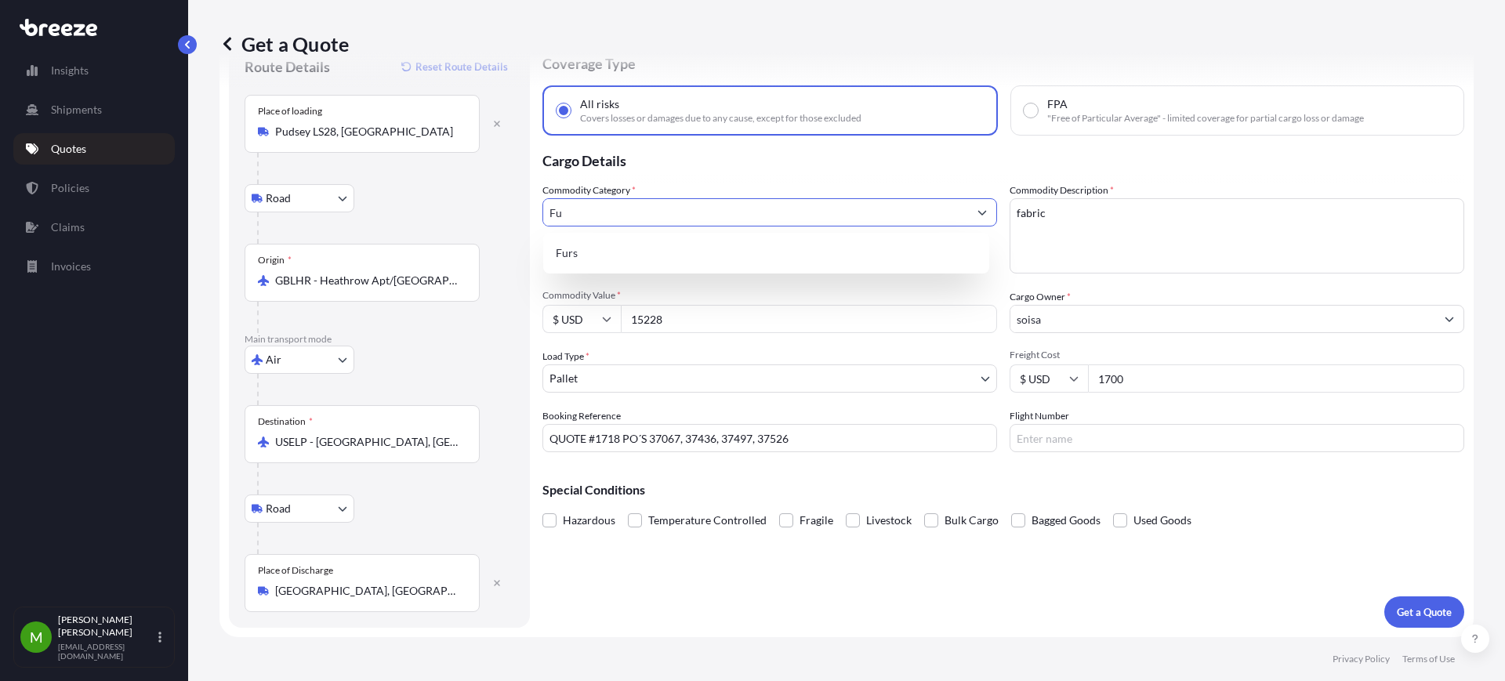
type input "F"
type input "f"
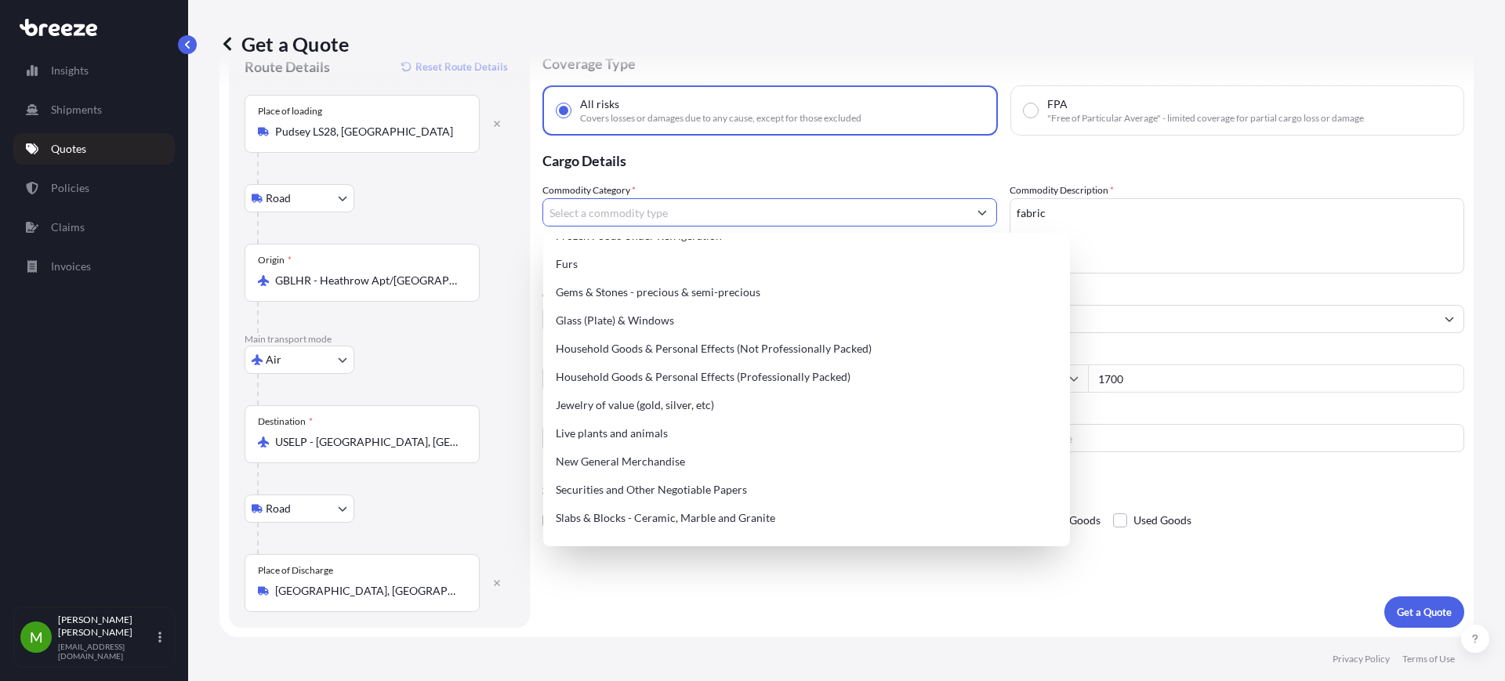
scroll to position [463, 0]
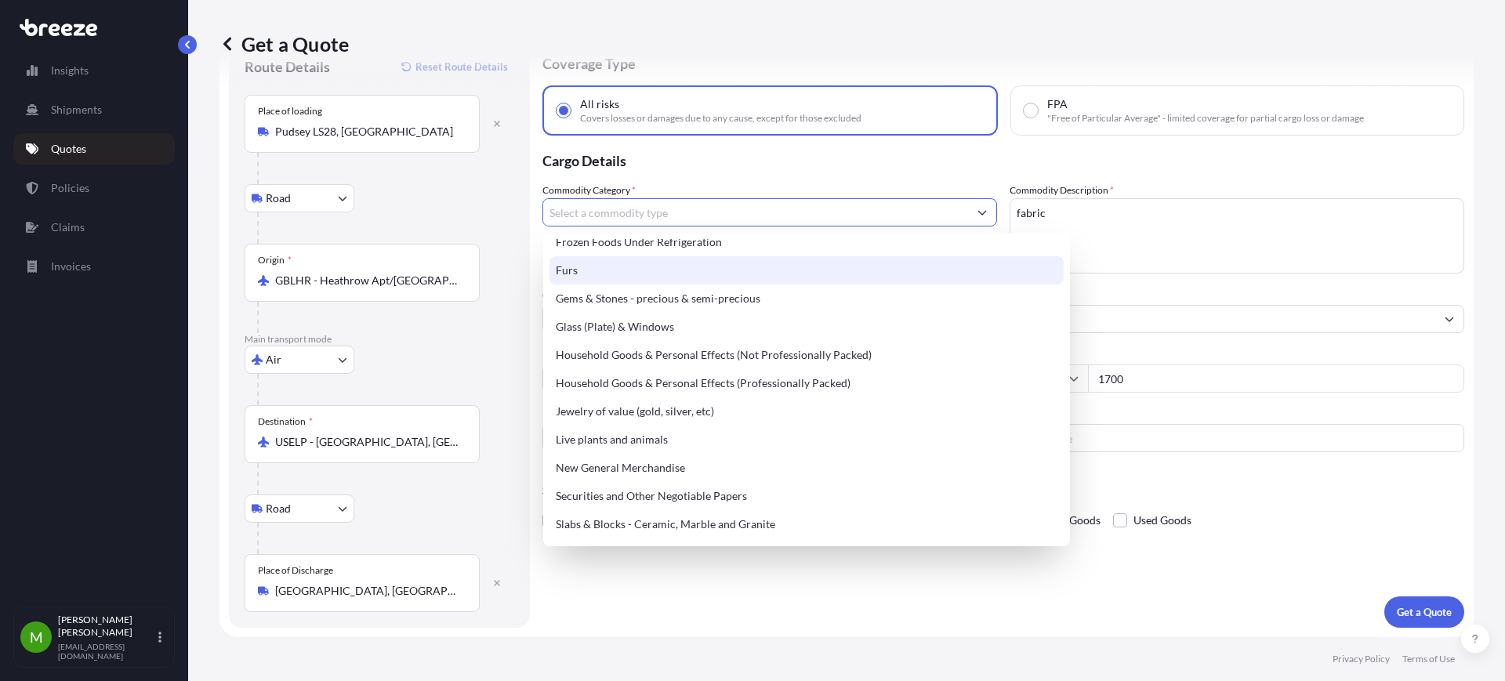
click at [587, 255] on div "Frozen Foods Under Refrigeration" at bounding box center [807, 242] width 514 height 28
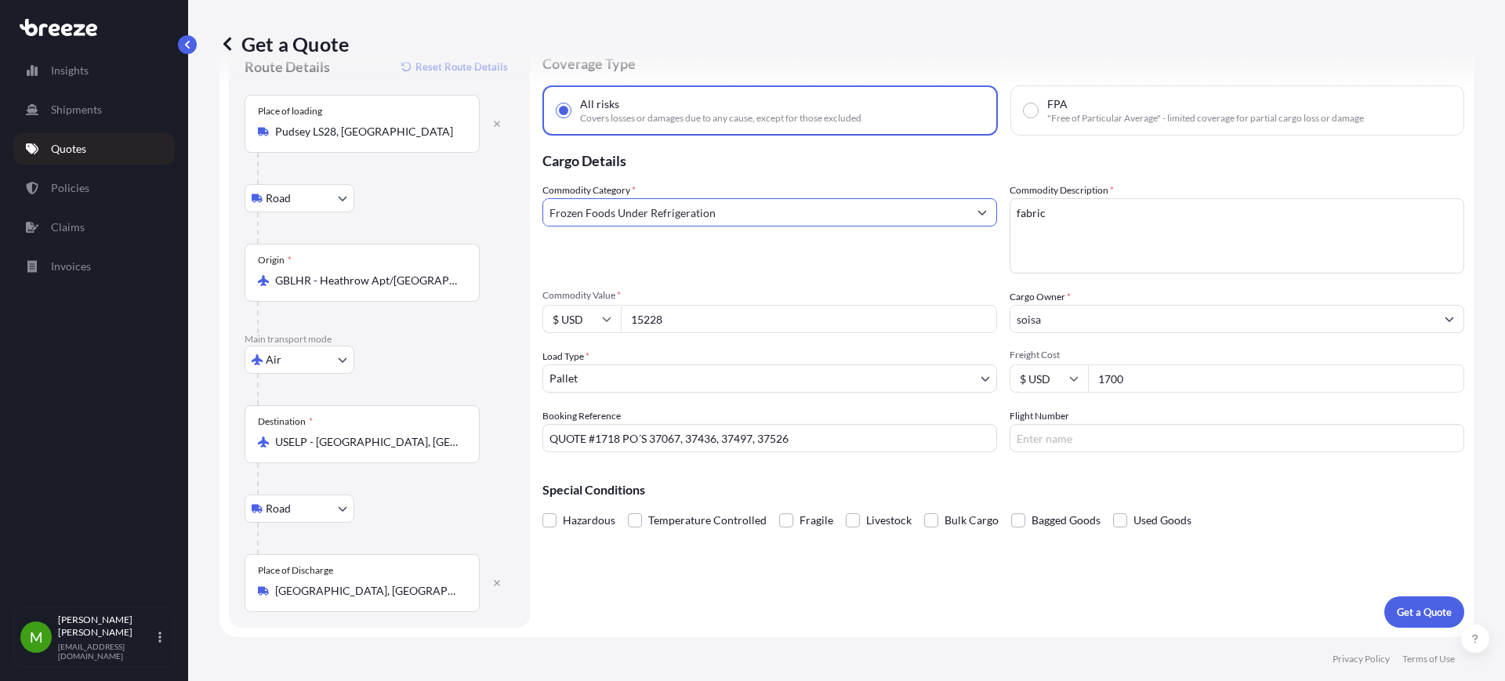
drag, startPoint x: 771, startPoint y: 219, endPoint x: 259, endPoint y: 171, distance: 514.9
click at [259, 171] on form "Route Details Reset Route Details Place of loading Pudsey LS28, UK Road Road Ra…" at bounding box center [847, 333] width 1254 height 608
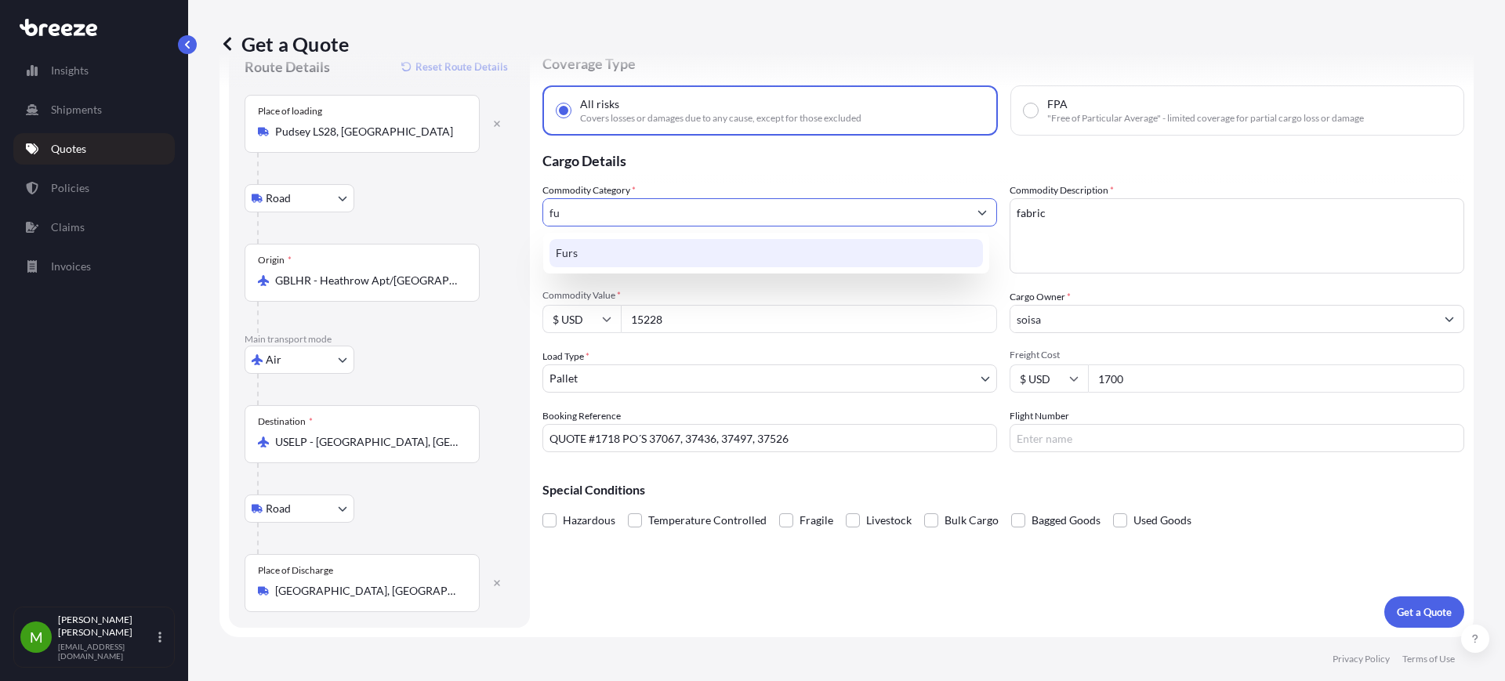
click at [604, 252] on div "Furs" at bounding box center [767, 253] width 434 height 28
type input "Furs"
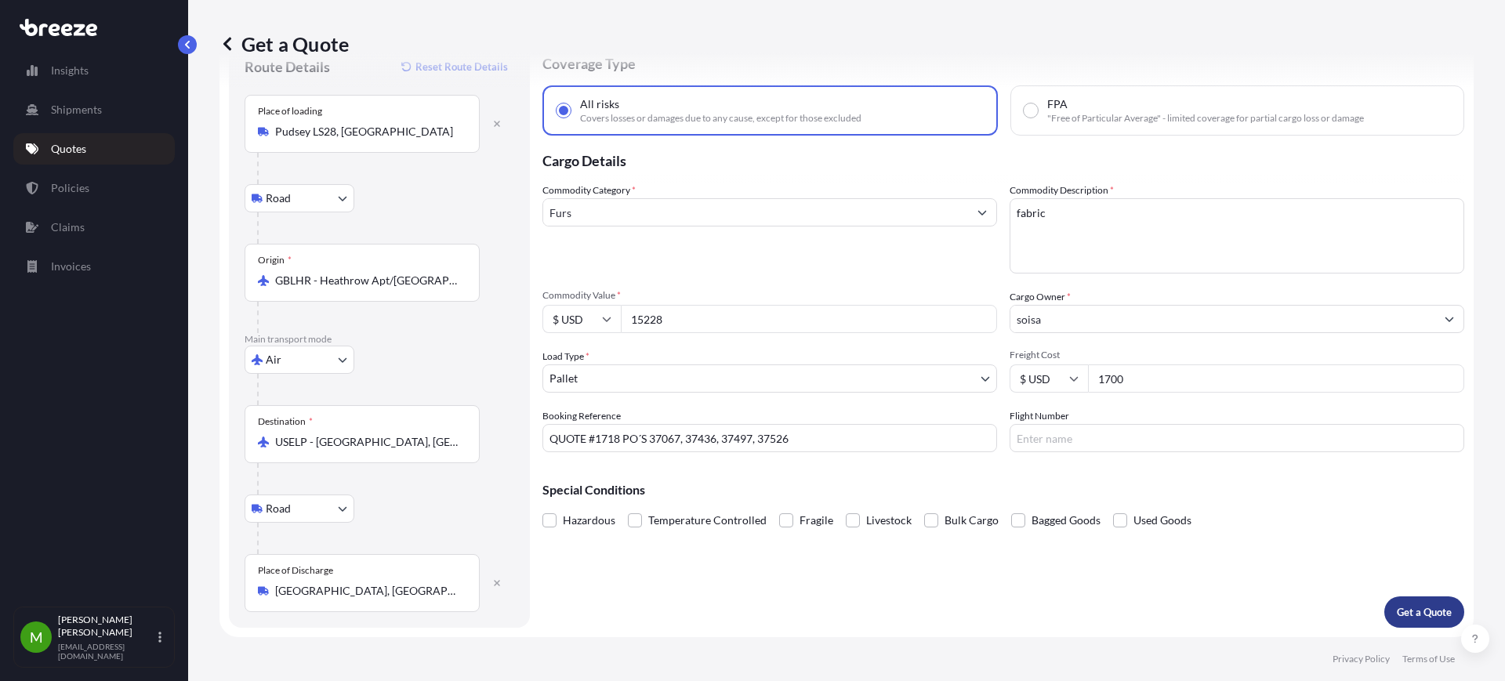
click at [1410, 621] on button "Get a Quote" at bounding box center [1424, 612] width 80 height 31
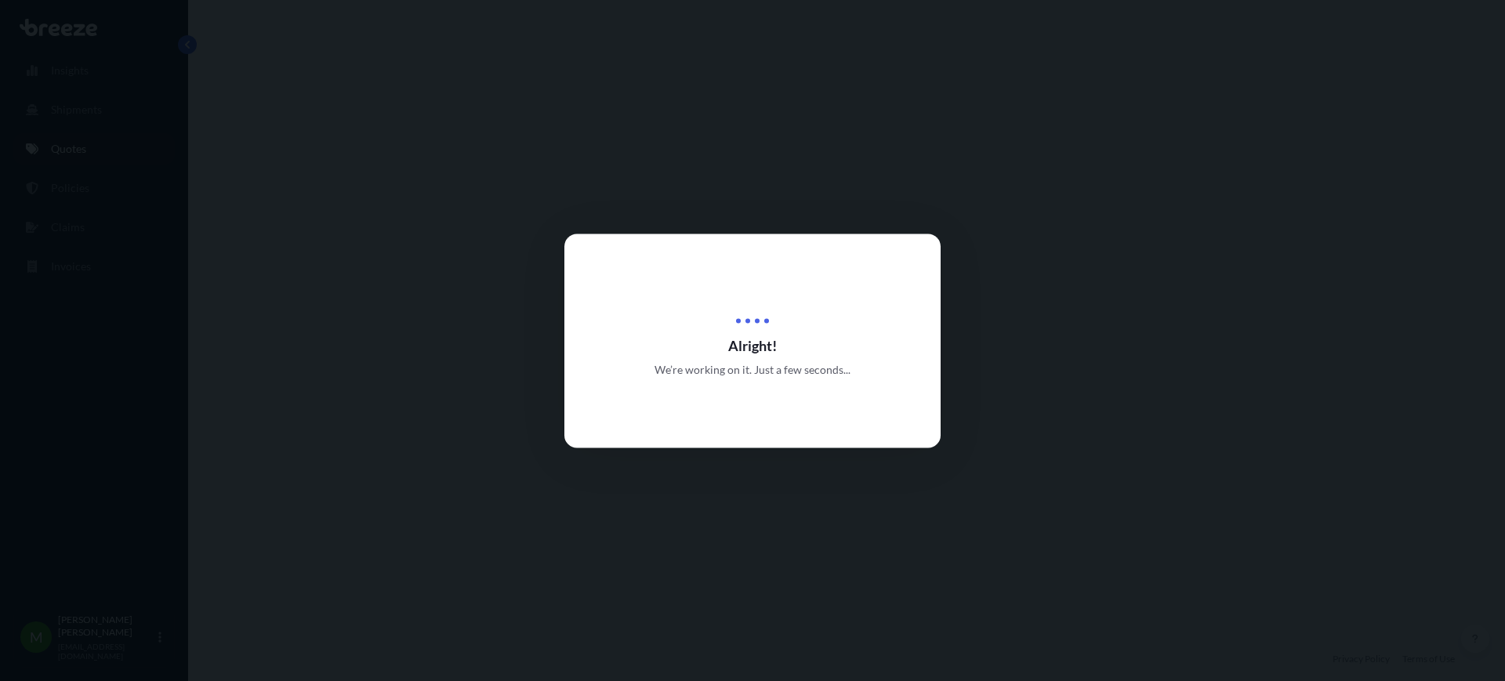
select select "Road"
select select "Air"
select select "Road"
select select "1"
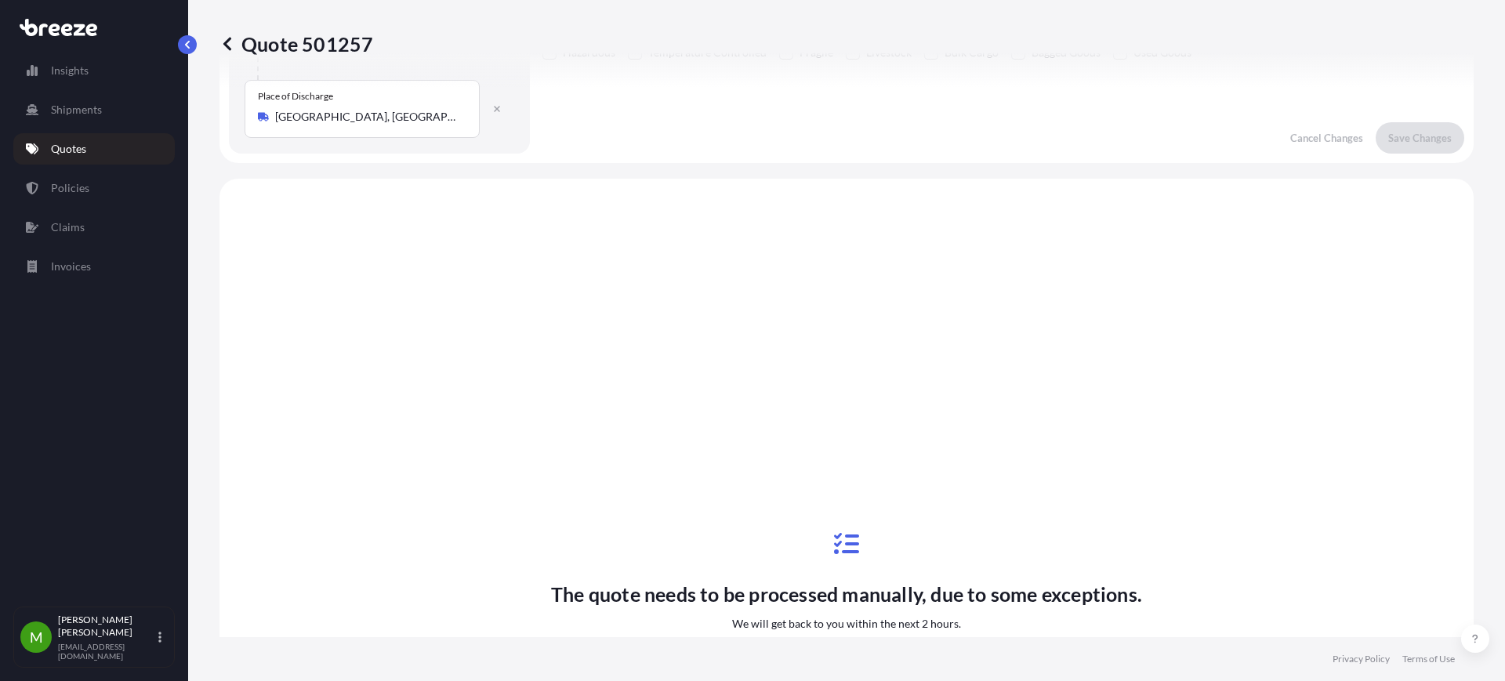
scroll to position [723, 0]
